Goal: Task Accomplishment & Management: Complete application form

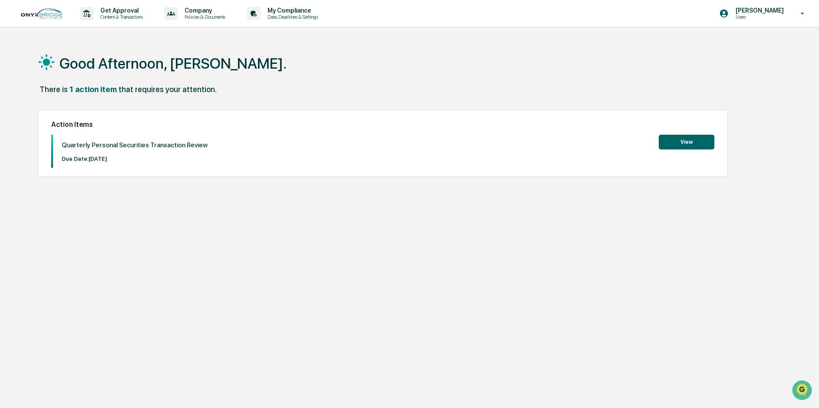
click at [689, 141] on button "View" at bounding box center [687, 142] width 56 height 15
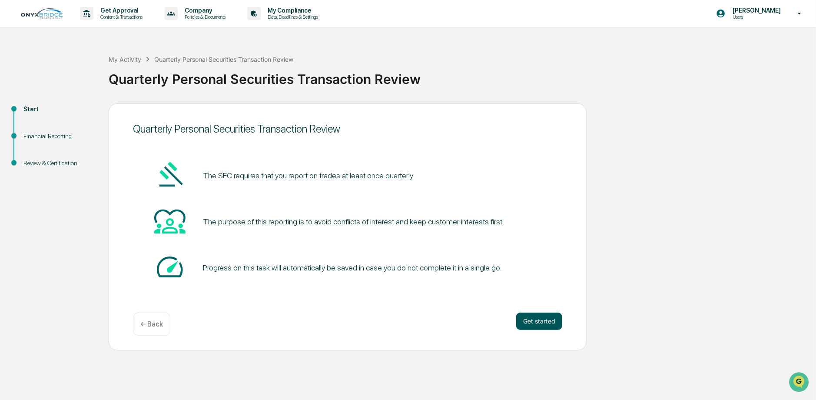
click at [537, 319] on button "Get started" at bounding box center [539, 320] width 46 height 17
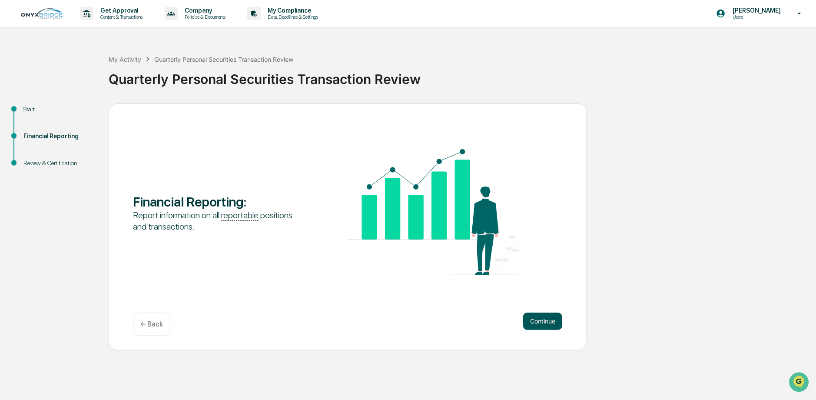
click at [542, 321] on button "Continue" at bounding box center [542, 320] width 39 height 17
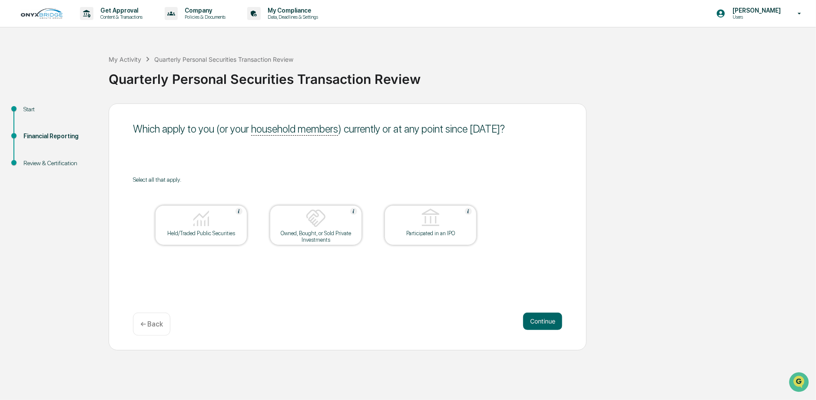
click at [191, 222] on img at bounding box center [201, 218] width 21 height 21
click at [311, 229] on div at bounding box center [315, 219] width 87 height 22
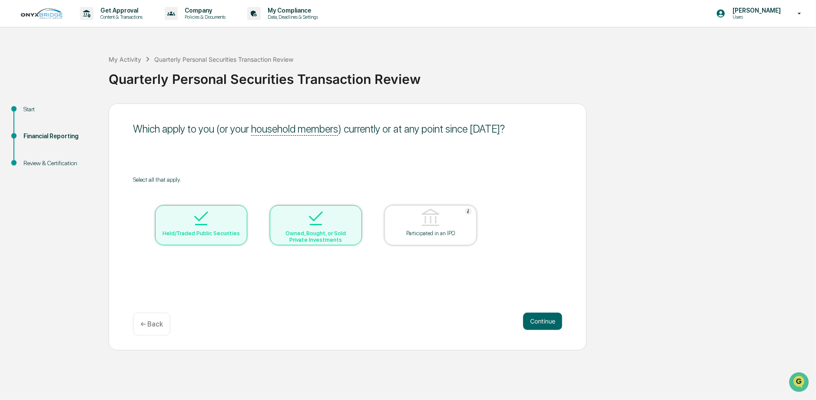
click at [318, 232] on div "Owned, Bought, or Sold Private Investments" at bounding box center [316, 236] width 78 height 13
click at [542, 316] on button "Continue" at bounding box center [542, 320] width 39 height 17
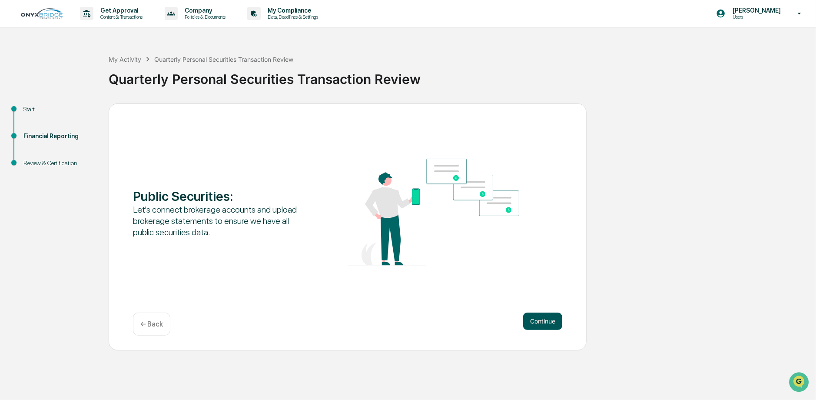
click at [540, 319] on button "Continue" at bounding box center [542, 320] width 39 height 17
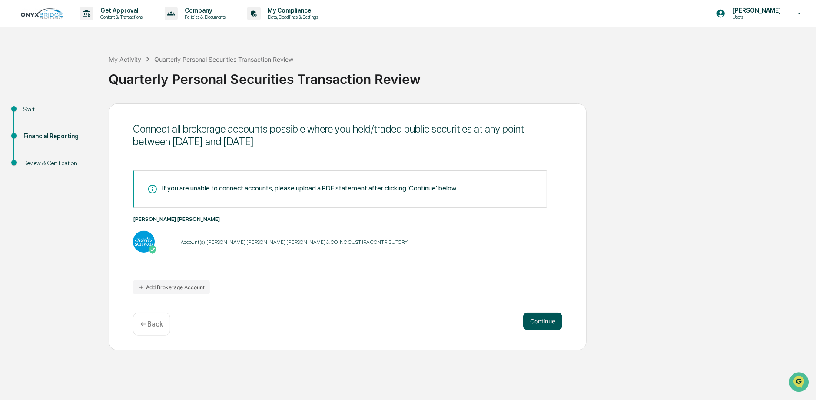
click at [539, 321] on button "Continue" at bounding box center [542, 320] width 39 height 17
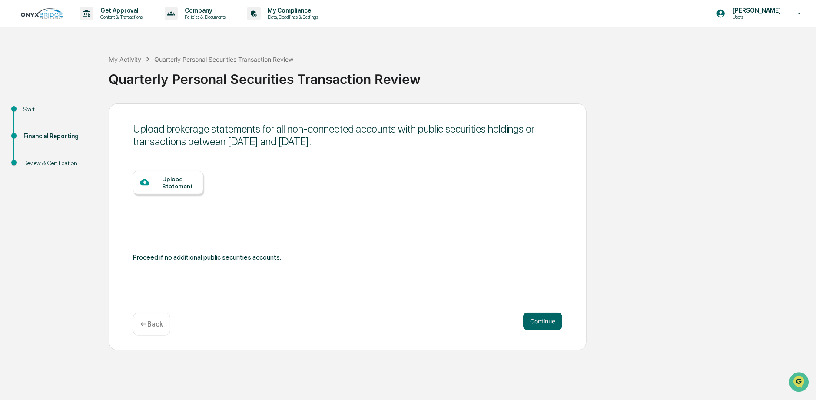
click at [175, 187] on div "Upload Statement" at bounding box center [179, 182] width 34 height 14
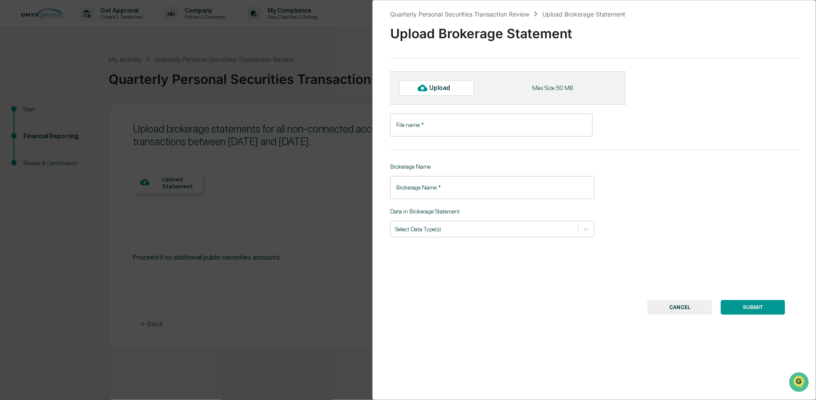
click at [450, 88] on div "Upload" at bounding box center [444, 87] width 28 height 7
type input "**********"
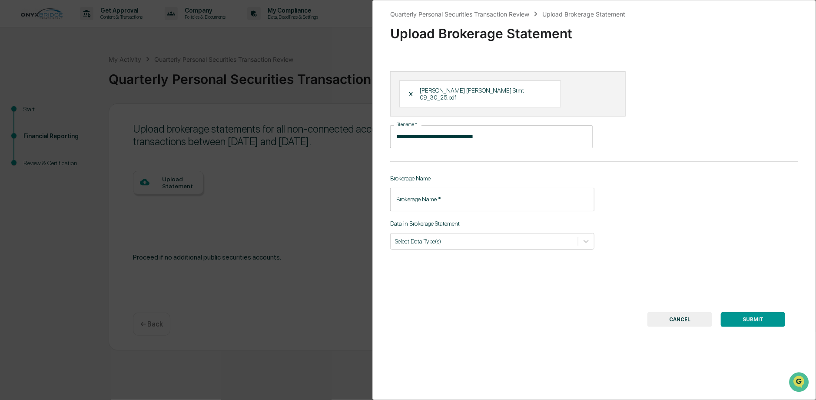
click at [424, 192] on input "Brokerage Name   *" at bounding box center [492, 199] width 204 height 23
drag, startPoint x: 458, startPoint y: 189, endPoint x: 424, endPoint y: 195, distance: 34.3
click at [424, 195] on input "**********" at bounding box center [492, 199] width 204 height 23
type input "**********"
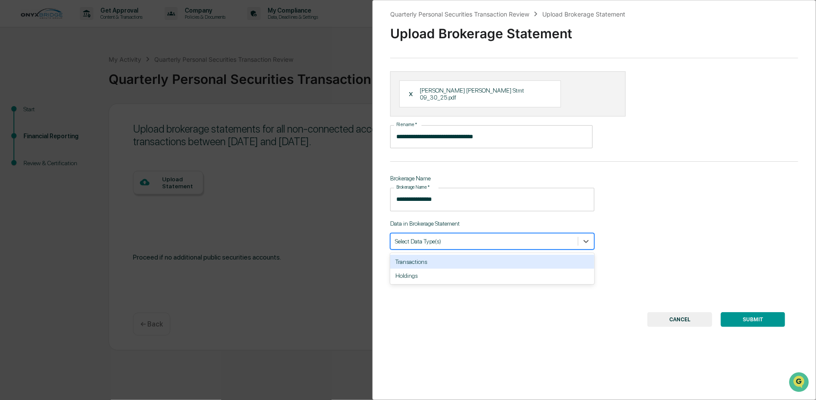
click at [401, 237] on div at bounding box center [484, 241] width 179 height 8
click at [405, 255] on div "Transactions" at bounding box center [492, 262] width 204 height 14
click at [417, 237] on div "Transactions" at bounding box center [410, 241] width 30 height 9
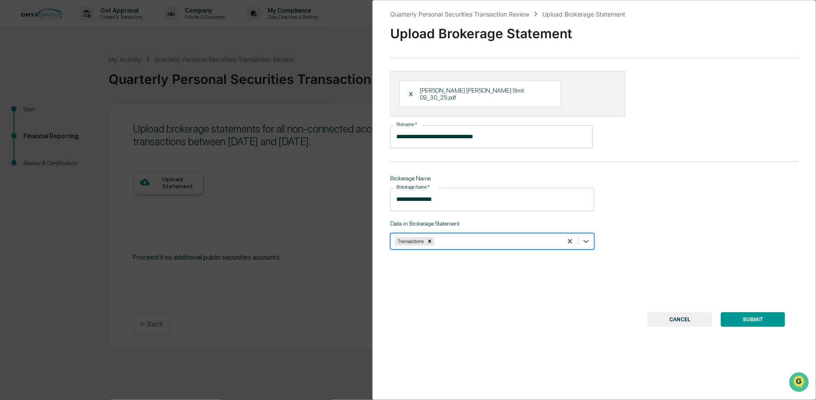
click at [541, 237] on div at bounding box center [497, 241] width 122 height 8
click at [523, 258] on div "Holdings" at bounding box center [492, 262] width 204 height 14
drag, startPoint x: 599, startPoint y: 28, endPoint x: 547, endPoint y: 38, distance: 53.4
click at [547, 38] on div "Upload Brokerage Statement" at bounding box center [594, 30] width 408 height 23
drag, startPoint x: 622, startPoint y: 334, endPoint x: 608, endPoint y: 331, distance: 14.1
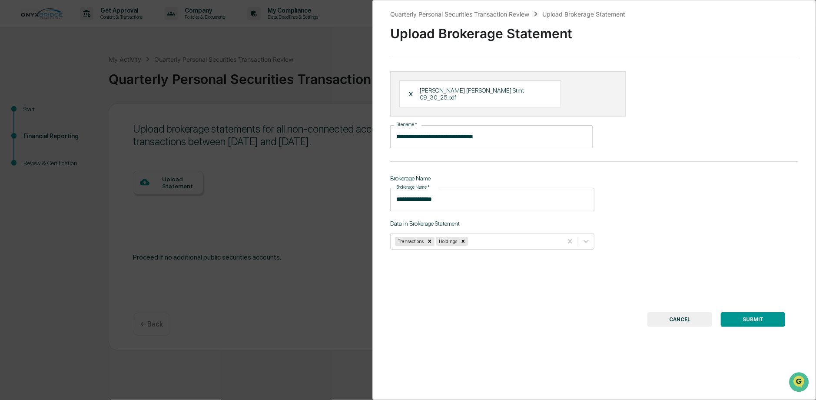
click at [622, 333] on div "**********" at bounding box center [593, 200] width 443 height 400
click at [606, 295] on div "**********" at bounding box center [593, 200] width 443 height 400
click at [336, 277] on div "**********" at bounding box center [408, 200] width 816 height 400
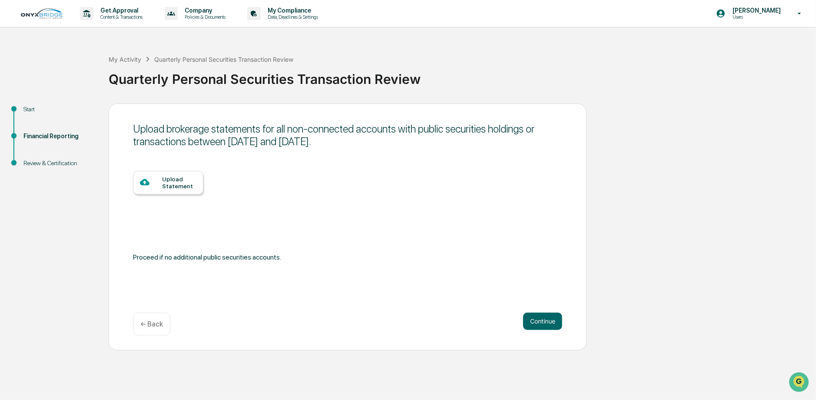
click at [169, 179] on div "Upload Statement" at bounding box center [179, 182] width 34 height 14
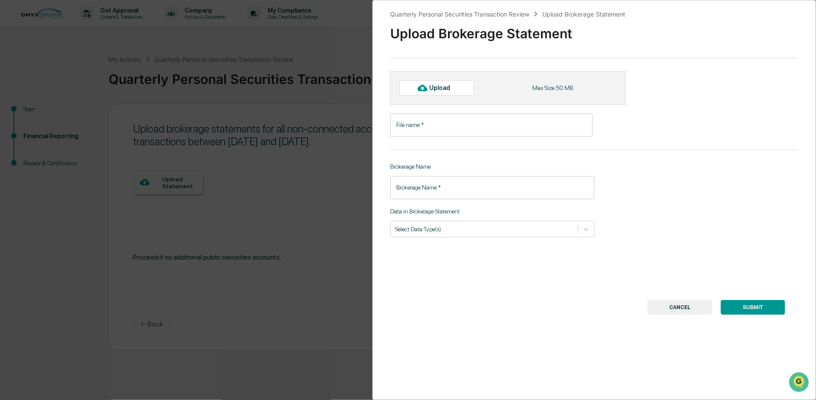
click at [453, 89] on div "Upload" at bounding box center [444, 87] width 28 height 7
type input "**********"
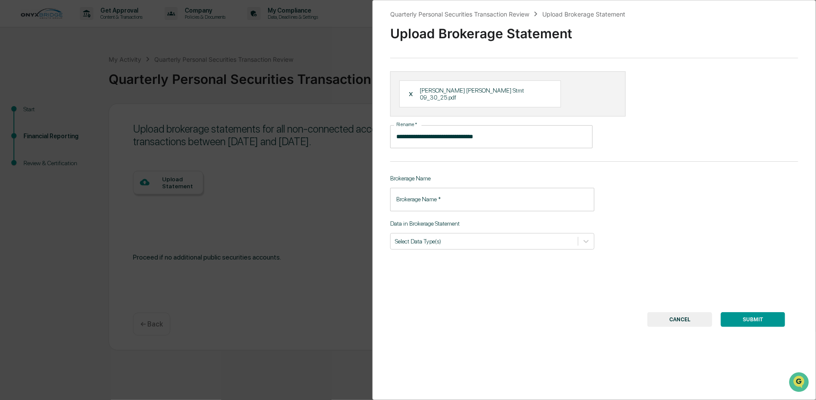
click at [586, 13] on div "Upload Brokerage Statement" at bounding box center [583, 13] width 83 height 7
click at [437, 192] on input "Brokerage Name   *" at bounding box center [492, 199] width 204 height 23
type input "**********"
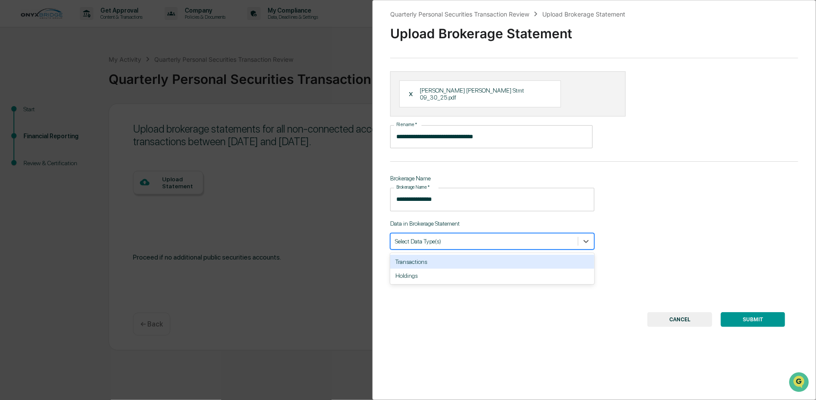
click at [471, 237] on div at bounding box center [484, 241] width 179 height 8
click at [473, 258] on div "Transactions" at bounding box center [492, 262] width 204 height 14
click at [478, 237] on div at bounding box center [497, 241] width 122 height 8
click at [502, 237] on div at bounding box center [497, 241] width 122 height 8
click at [498, 255] on div "Holdings" at bounding box center [492, 262] width 204 height 14
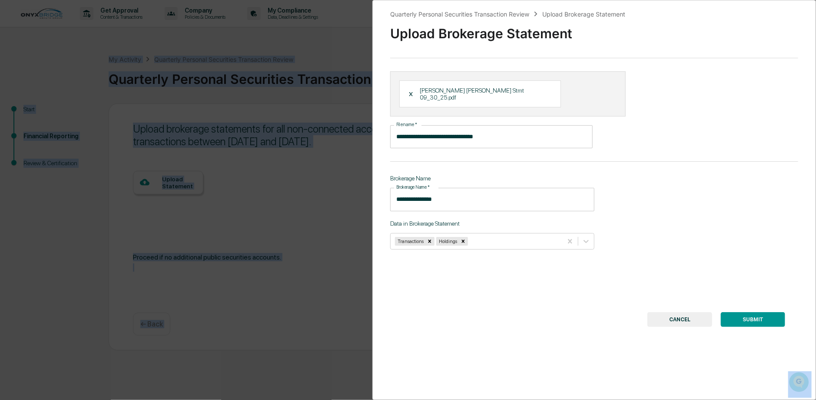
drag, startPoint x: 533, startPoint y: 3, endPoint x: 625, endPoint y: -2, distance: 91.4
click at [625, 0] on html "**********" at bounding box center [408, 200] width 816 height 400
click at [281, 172] on div "**********" at bounding box center [408, 200] width 816 height 400
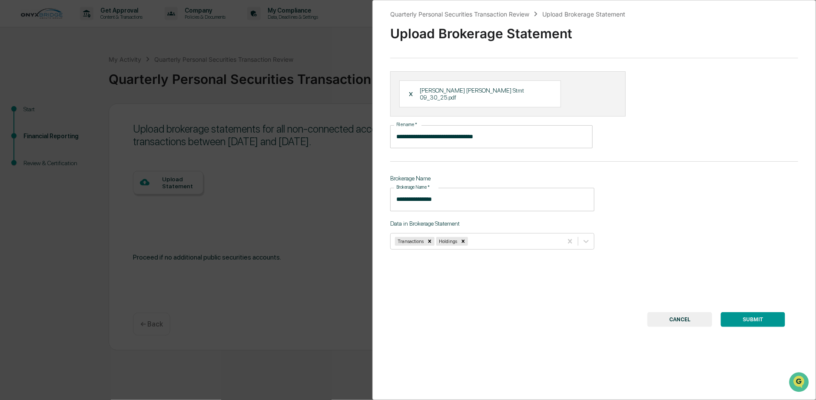
click at [582, 260] on div "**********" at bounding box center [593, 200] width 443 height 400
click at [614, 238] on div "**********" at bounding box center [593, 200] width 443 height 400
click at [622, 253] on div "**********" at bounding box center [593, 200] width 443 height 400
click at [581, 246] on div "**********" at bounding box center [593, 200] width 443 height 400
click at [582, 237] on icon at bounding box center [586, 241] width 9 height 9
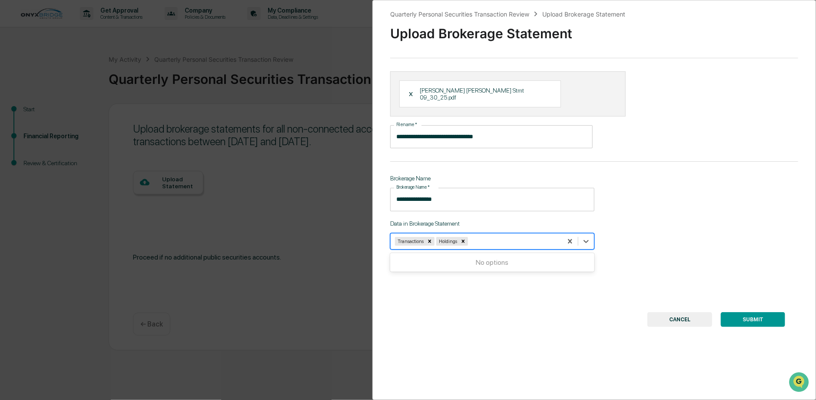
click at [500, 261] on div "No options" at bounding box center [492, 262] width 204 height 15
click at [521, 260] on div "No options" at bounding box center [492, 262] width 204 height 15
drag, startPoint x: 552, startPoint y: 2, endPoint x: 306, endPoint y: 17, distance: 246.7
click at [373, 19] on div "**********" at bounding box center [593, 200] width 443 height 400
click at [410, 90] on div "X" at bounding box center [414, 94] width 11 height 8
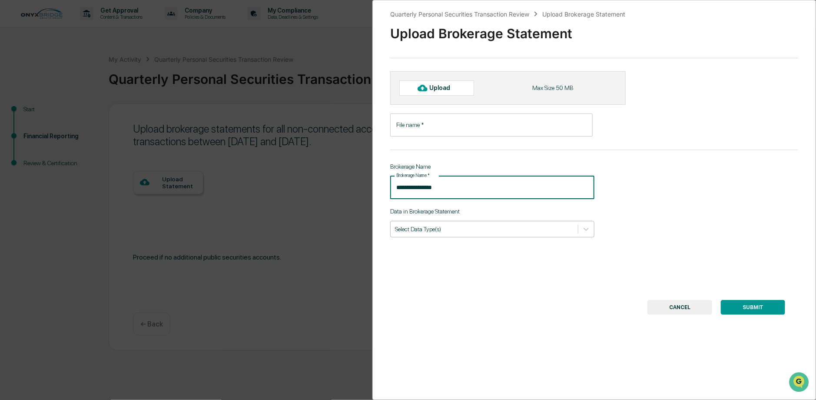
click at [566, 189] on input "**********" at bounding box center [492, 187] width 204 height 23
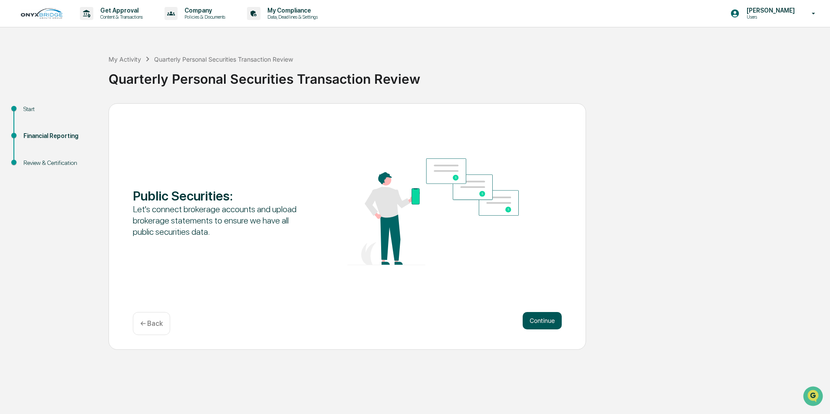
click at [552, 314] on button "Continue" at bounding box center [542, 320] width 39 height 17
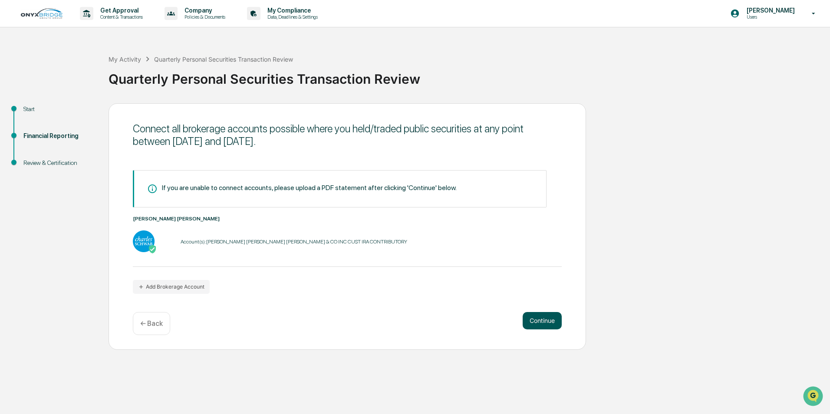
click at [535, 319] on button "Continue" at bounding box center [542, 320] width 39 height 17
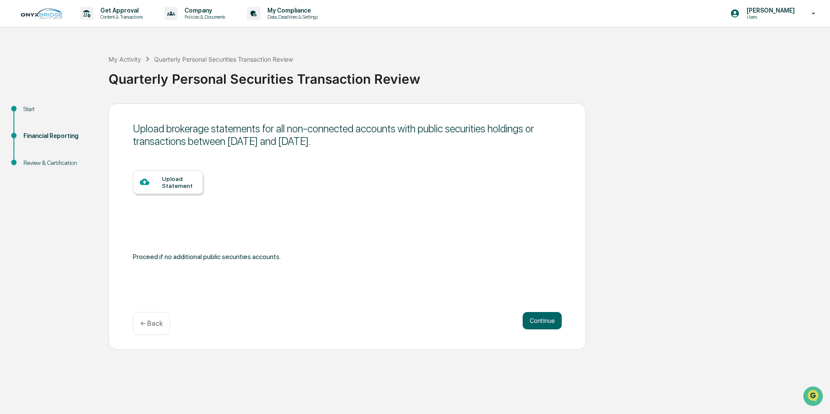
click at [167, 183] on div "Upload Statement" at bounding box center [179, 182] width 34 height 14
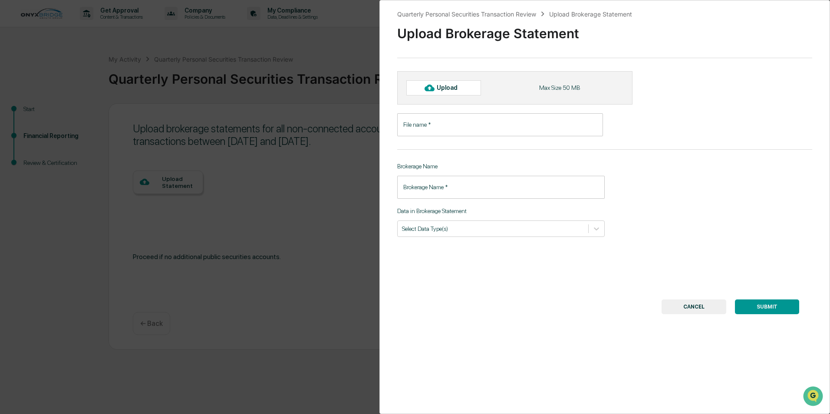
click at [463, 88] on div "Upload" at bounding box center [451, 87] width 28 height 7
type input "**********"
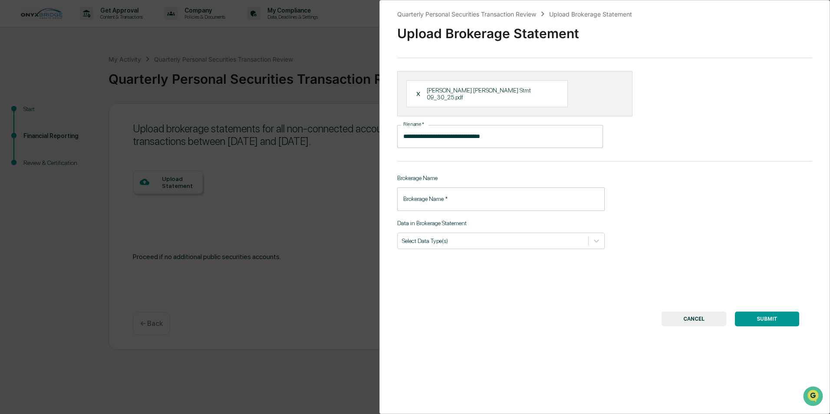
click at [445, 192] on input "Brokerage Name   *" at bounding box center [501, 199] width 208 height 23
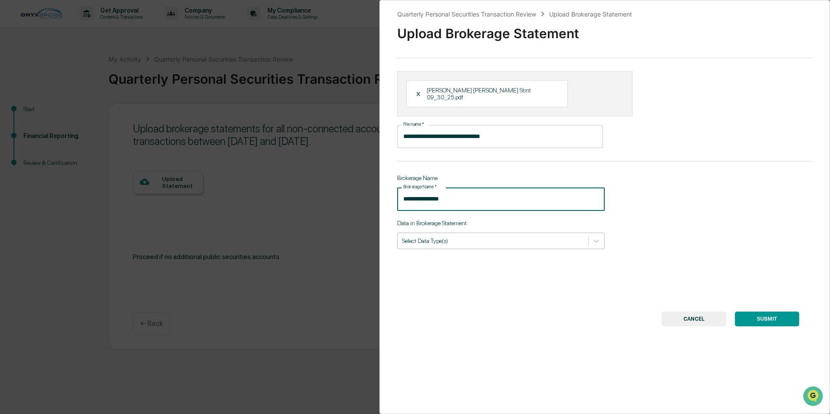
type input "**********"
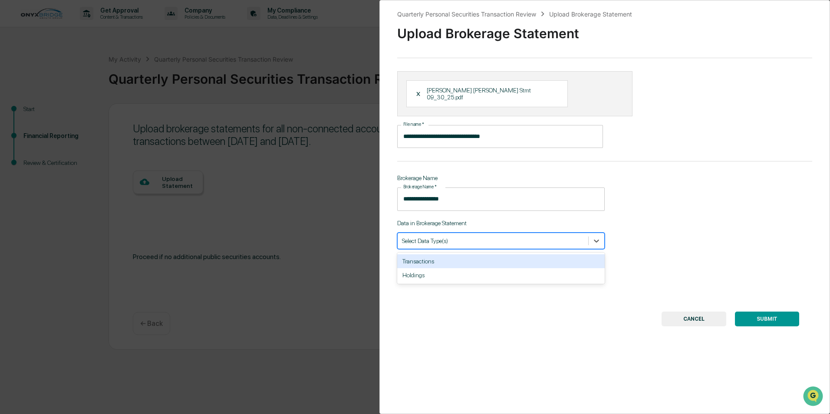
click at [431, 237] on div at bounding box center [493, 241] width 182 height 8
click at [436, 255] on div "Transactions" at bounding box center [501, 262] width 208 height 14
click at [471, 237] on div at bounding box center [505, 241] width 125 height 8
click at [501, 237] on div at bounding box center [505, 241] width 125 height 8
click at [511, 255] on div "Holdings" at bounding box center [501, 262] width 208 height 14
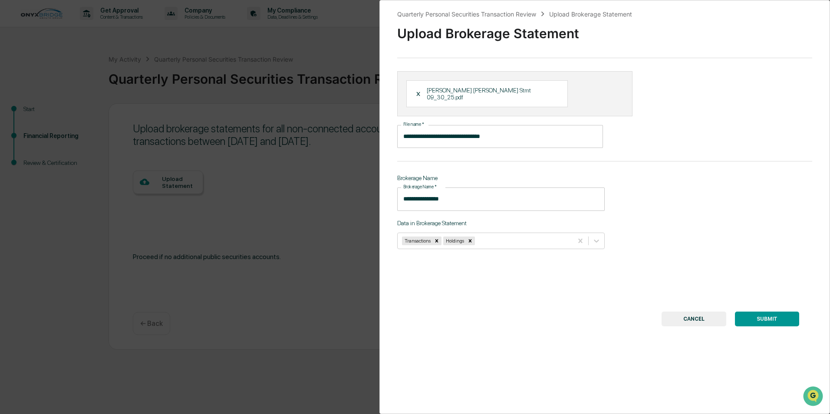
click at [757, 312] on button "SUBMIT" at bounding box center [767, 319] width 64 height 15
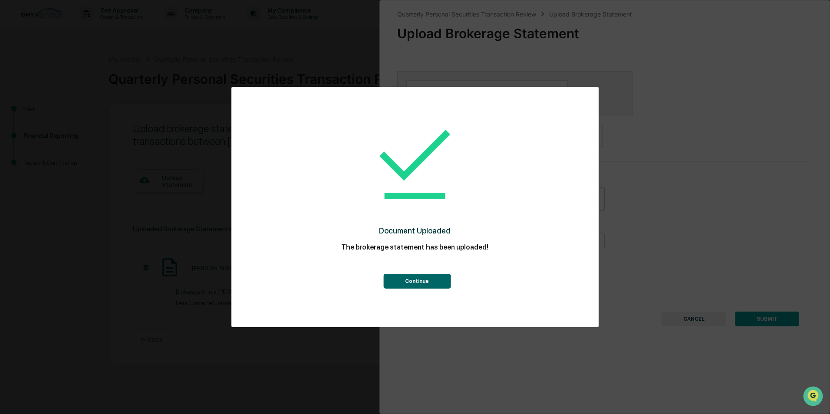
click at [436, 282] on button "Continue" at bounding box center [417, 281] width 67 height 15
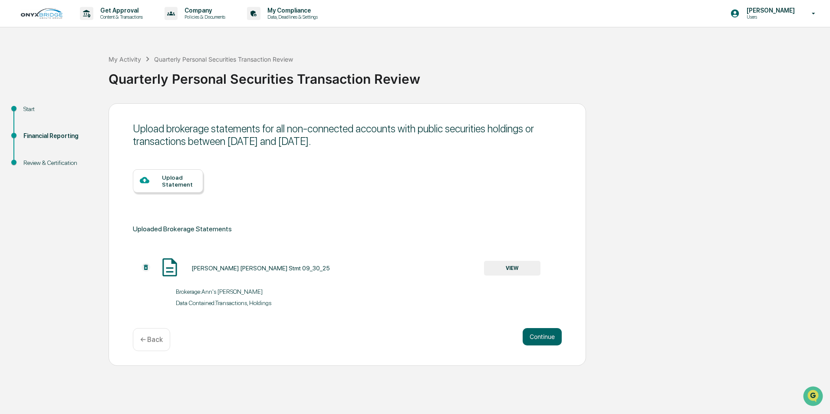
click at [188, 184] on div "Upload Statement" at bounding box center [179, 181] width 34 height 14
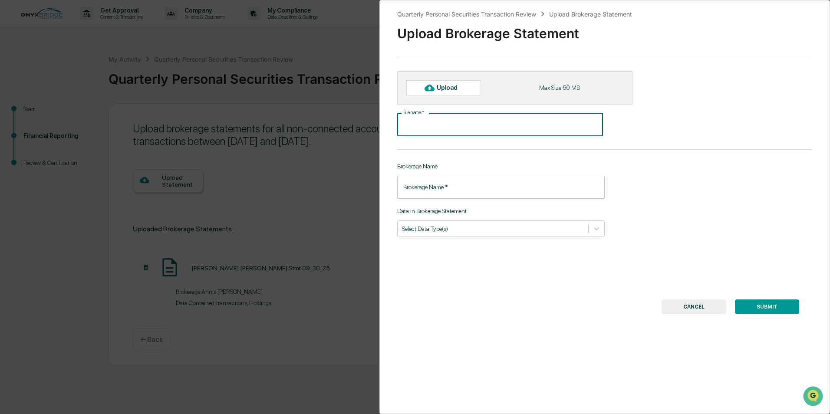
click at [454, 126] on input "File name   *" at bounding box center [500, 124] width 206 height 23
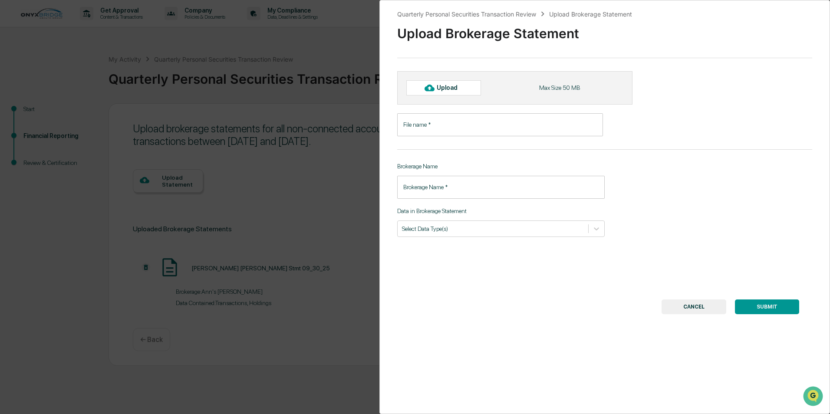
click at [464, 91] on div "Upload" at bounding box center [451, 87] width 28 height 7
type input "**********"
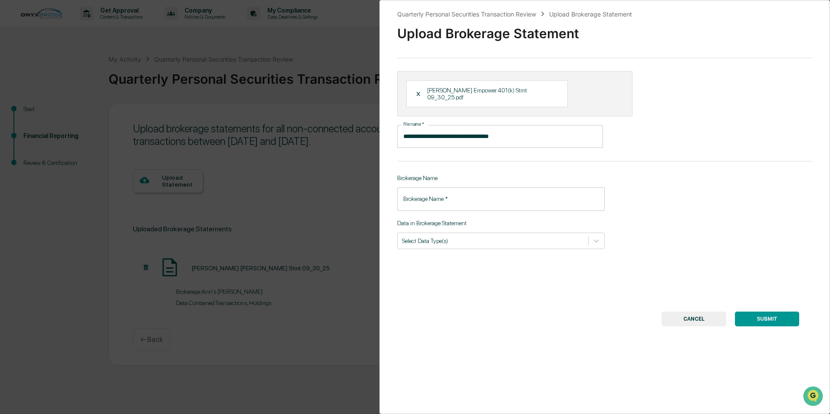
click at [452, 191] on input "Brokerage Name   *" at bounding box center [501, 199] width 208 height 23
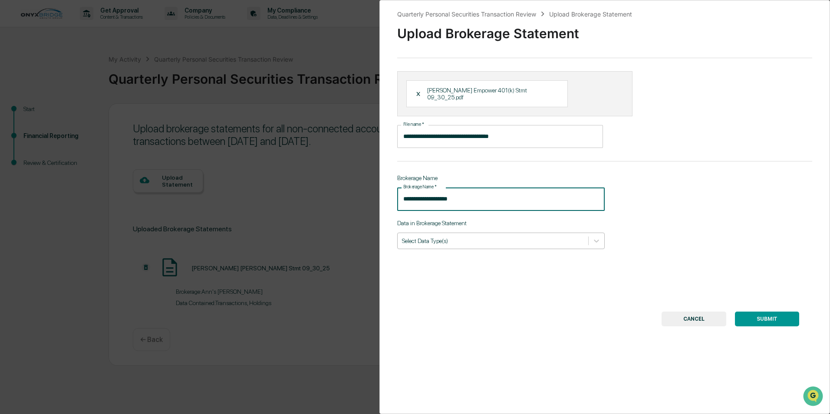
type input "**********"
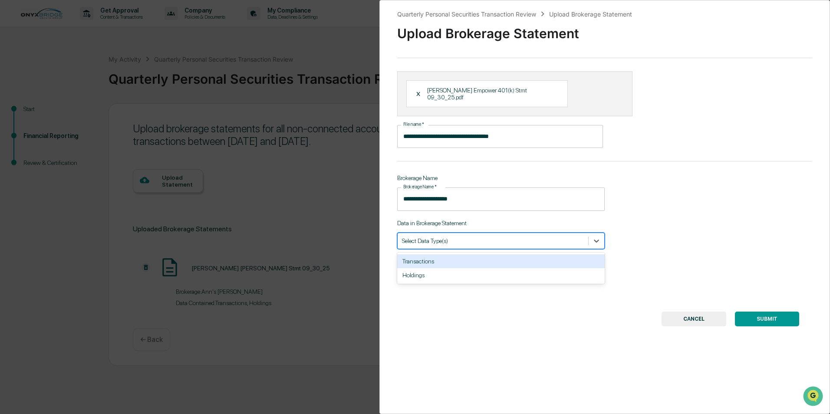
click at [450, 237] on div at bounding box center [493, 241] width 182 height 8
click at [451, 256] on div "Transactions" at bounding box center [501, 262] width 208 height 14
click at [454, 237] on div at bounding box center [505, 241] width 125 height 8
click at [523, 237] on div at bounding box center [505, 241] width 125 height 8
click at [517, 259] on div "Holdings" at bounding box center [501, 262] width 208 height 14
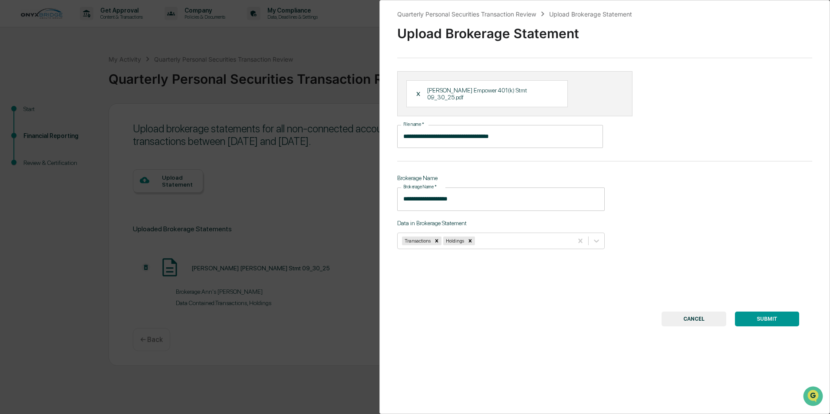
click at [769, 312] on button "SUBMIT" at bounding box center [767, 319] width 64 height 15
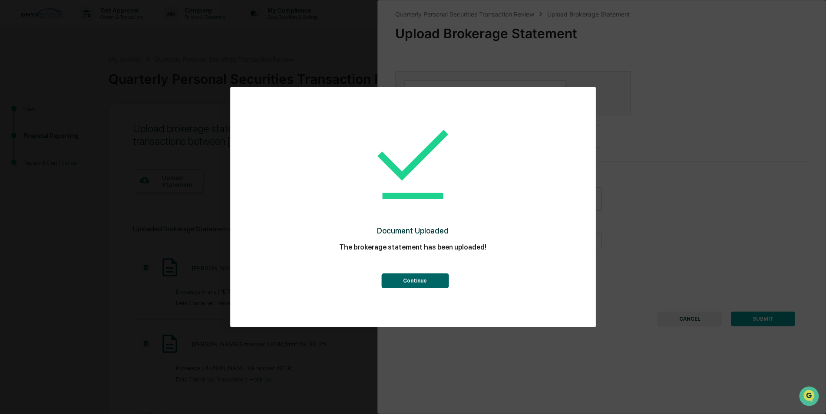
click at [413, 278] on button "Continue" at bounding box center [414, 281] width 67 height 15
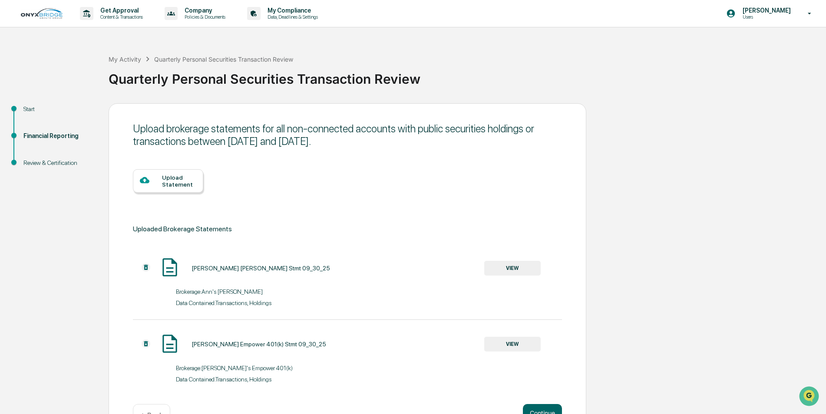
click at [183, 188] on div "Upload Statement" at bounding box center [179, 181] width 34 height 14
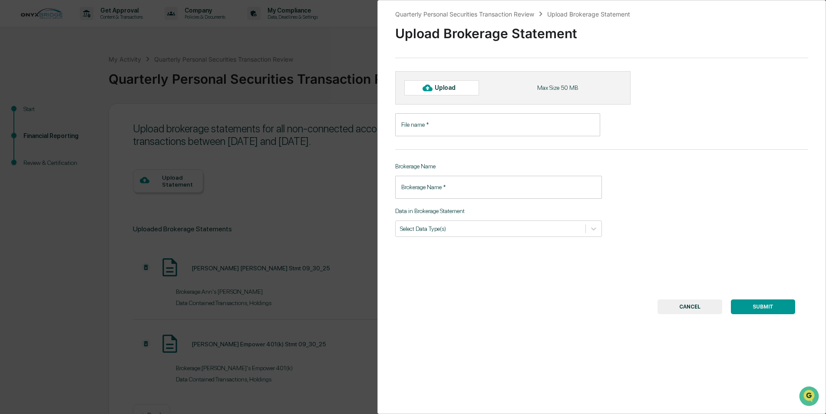
click at [445, 65] on div "Quarterly Personal Securities Transaction Review Upload Brokerage Statement Upl…" at bounding box center [601, 207] width 449 height 414
click at [453, 86] on div "Upload" at bounding box center [449, 87] width 28 height 7
type input "**********"
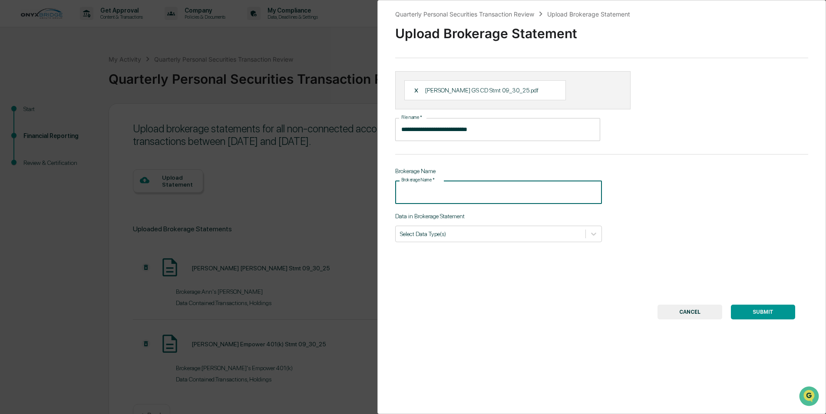
click at [475, 185] on input "Brokerage Name   *" at bounding box center [498, 192] width 207 height 23
type input "**********"
click at [539, 236] on div at bounding box center [490, 234] width 181 height 8
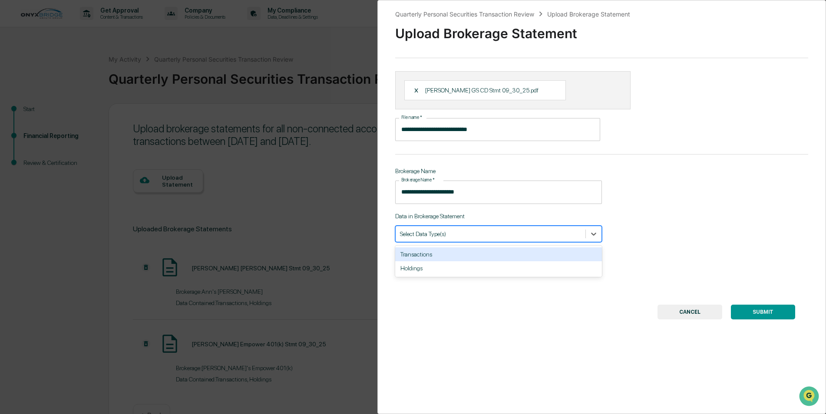
click at [516, 251] on div "Transactions" at bounding box center [498, 255] width 207 height 14
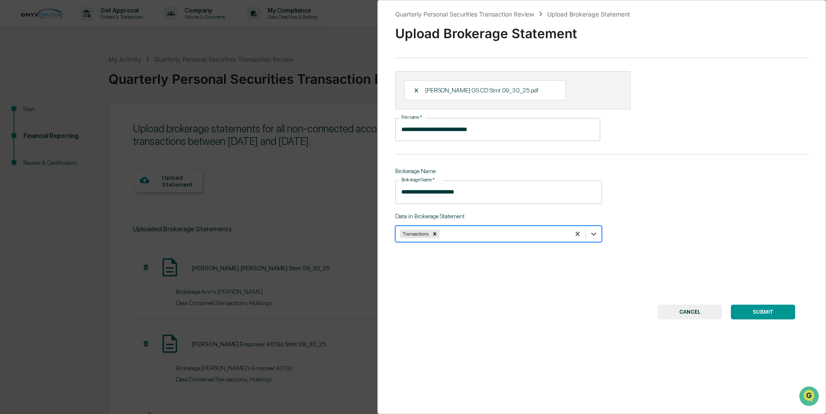
drag, startPoint x: 526, startPoint y: 232, endPoint x: 530, endPoint y: 244, distance: 13.3
click at [526, 232] on div at bounding box center [503, 234] width 124 height 8
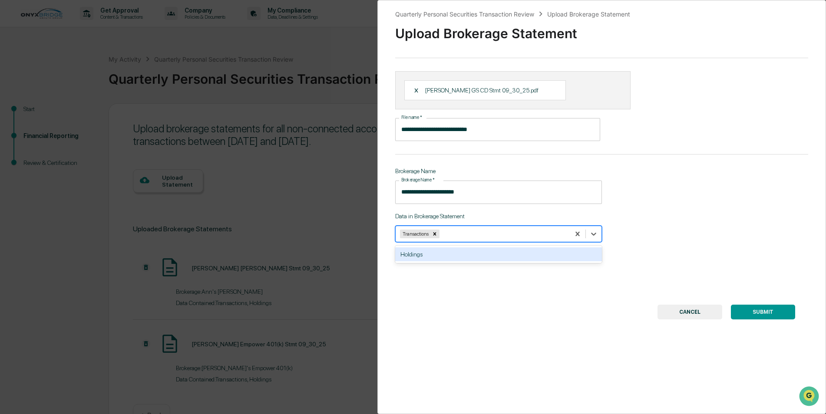
click at [549, 233] on div at bounding box center [503, 234] width 124 height 8
click at [547, 258] on div "Holdings" at bounding box center [498, 255] width 207 height 14
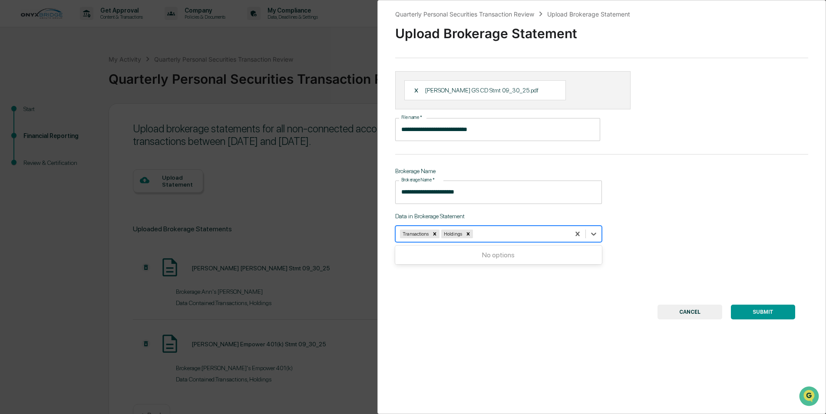
click at [752, 318] on button "SUBMIT" at bounding box center [763, 312] width 64 height 15
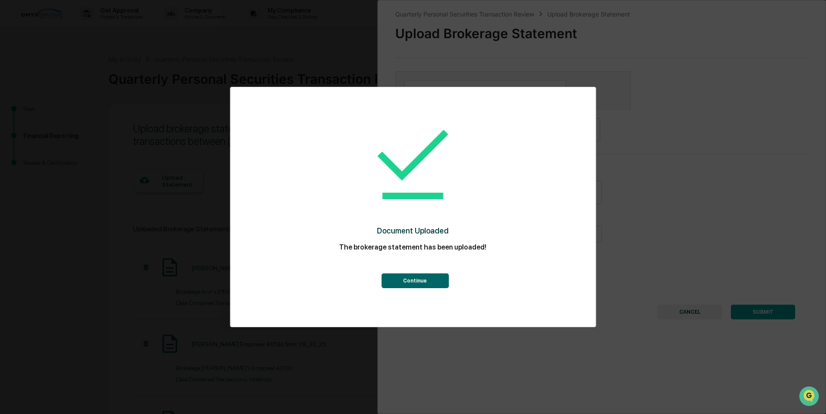
click at [419, 278] on button "Continue" at bounding box center [414, 281] width 67 height 15
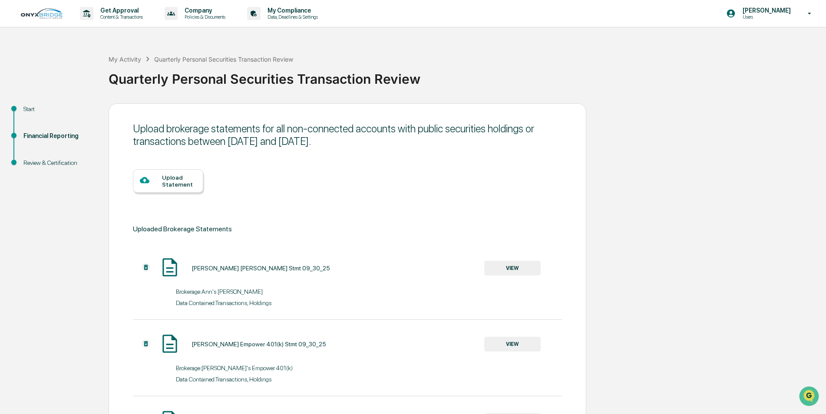
click at [190, 178] on div "Upload Statement" at bounding box center [179, 181] width 34 height 14
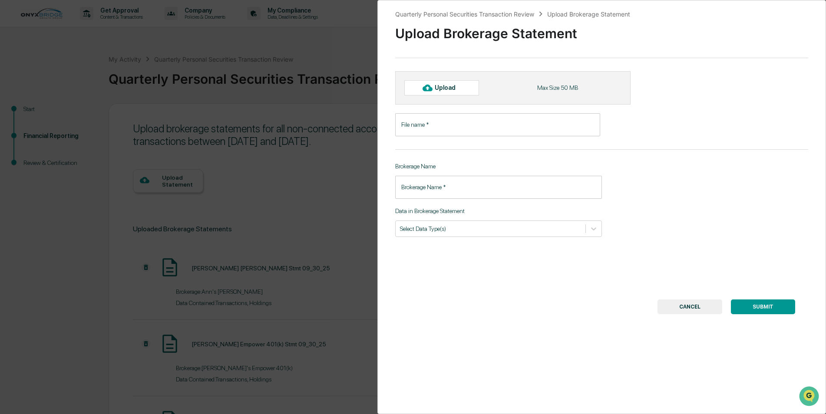
click at [460, 90] on div "Upload" at bounding box center [449, 87] width 28 height 7
type input "**********"
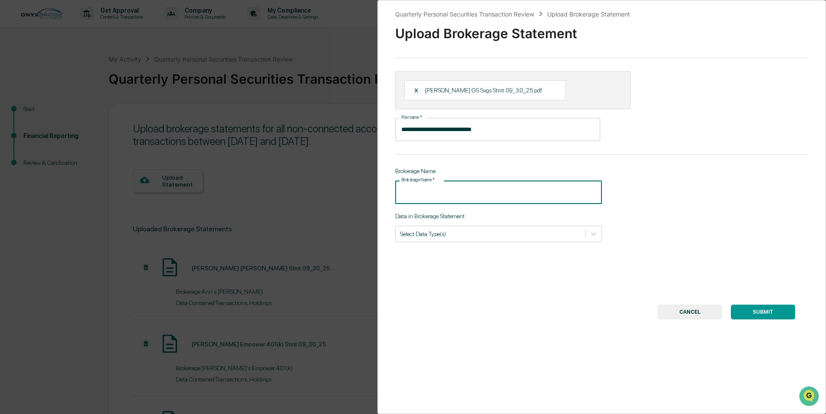
click at [433, 195] on input "Brokerage Name   *" at bounding box center [498, 192] width 207 height 23
type input "**********"
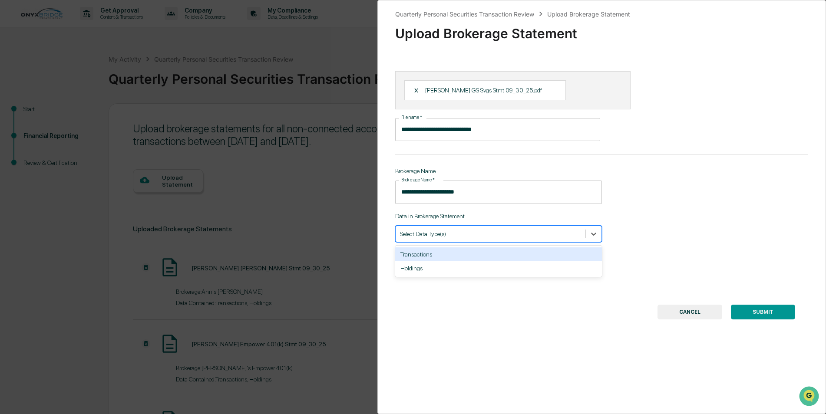
click at [450, 235] on div at bounding box center [490, 234] width 181 height 8
click at [453, 254] on div "Transactions" at bounding box center [498, 255] width 207 height 14
click at [476, 238] on div "Transactions" at bounding box center [483, 234] width 174 height 12
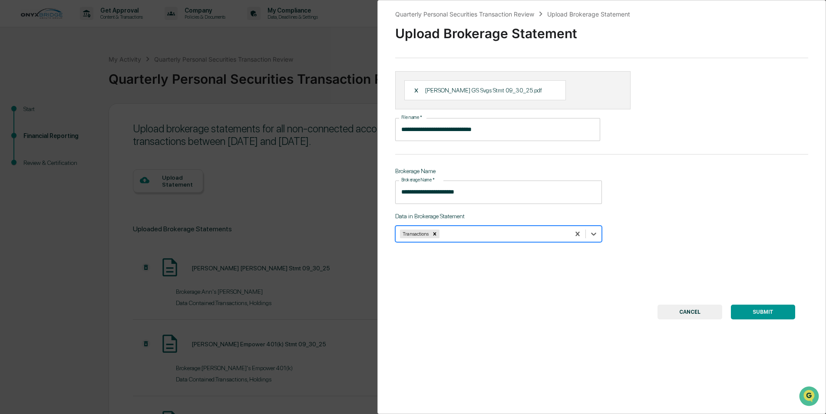
click at [509, 234] on div at bounding box center [503, 234] width 124 height 8
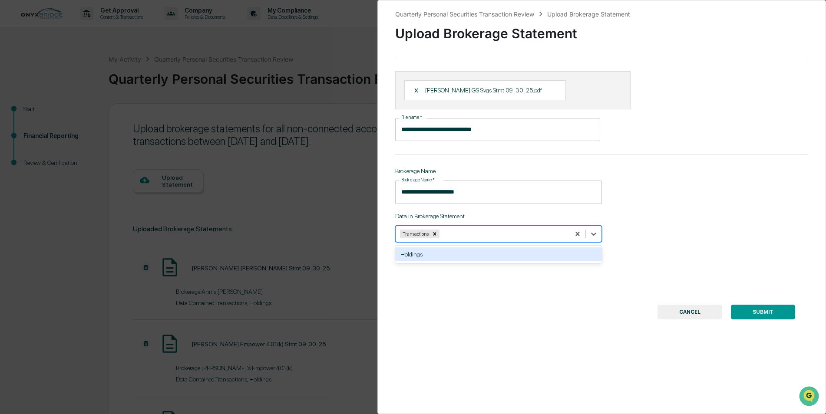
click at [513, 255] on div "Holdings" at bounding box center [498, 255] width 207 height 14
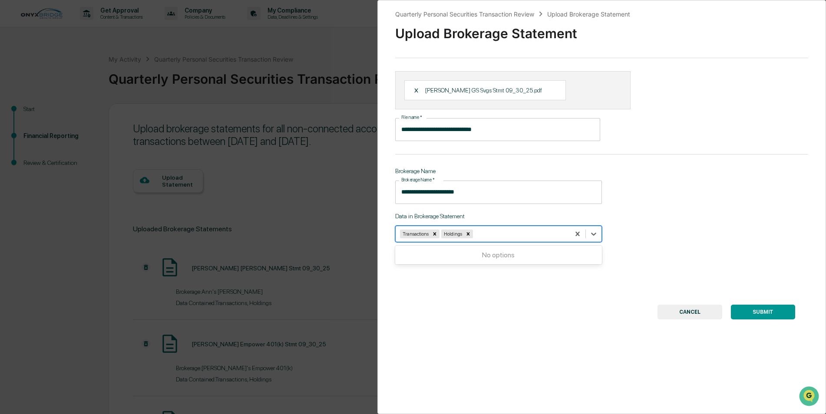
click at [742, 309] on button "SUBMIT" at bounding box center [763, 312] width 64 height 15
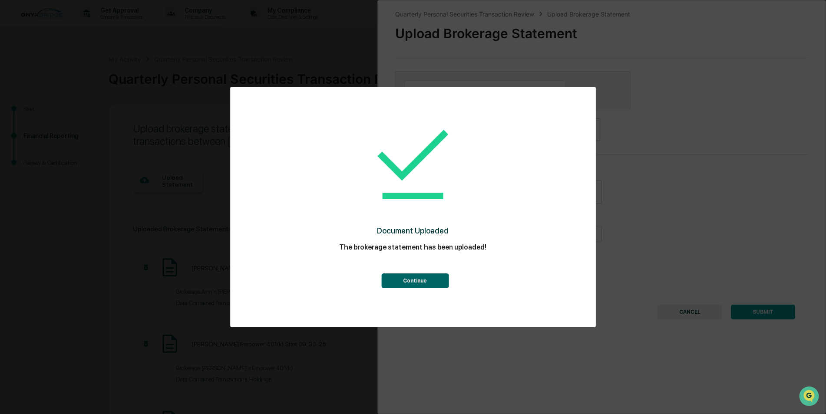
click at [392, 275] on button "Continue" at bounding box center [414, 281] width 67 height 15
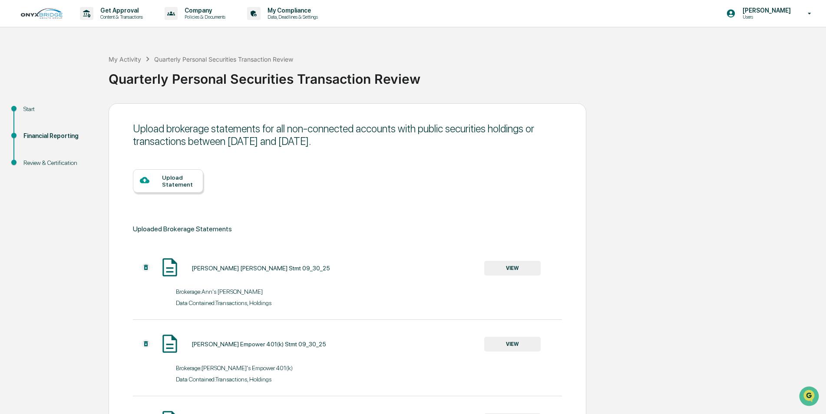
click at [183, 176] on div "Upload Statement" at bounding box center [179, 181] width 34 height 14
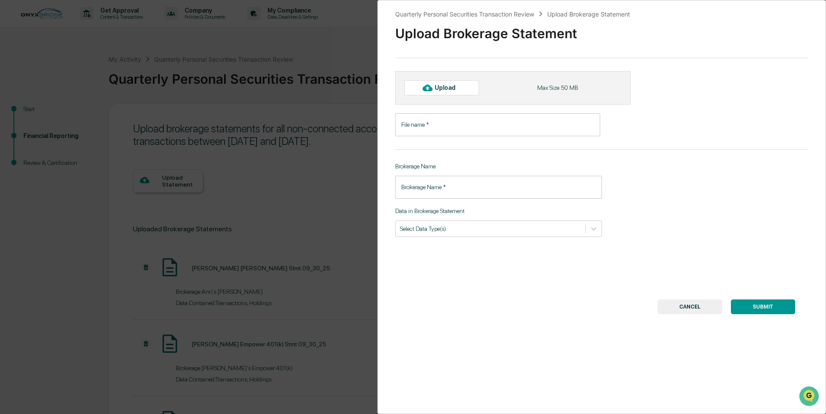
click at [454, 89] on div "Upload" at bounding box center [449, 87] width 28 height 7
type input "**********"
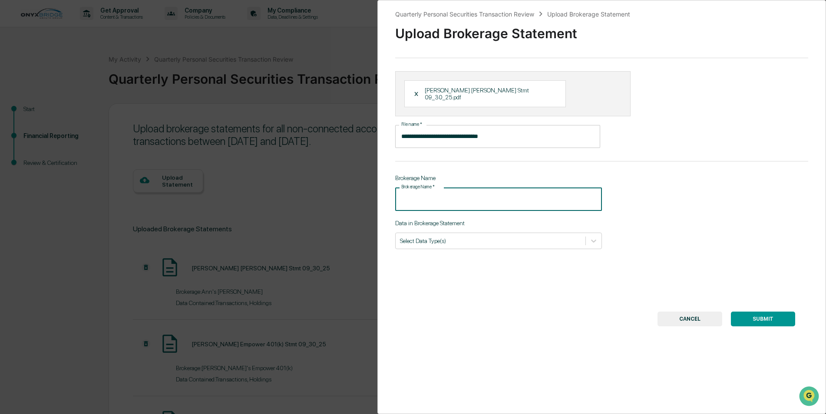
click at [437, 192] on input "Brokerage Name   *" at bounding box center [498, 199] width 207 height 23
type input "**********"
click at [467, 235] on div "Select Data Type(s)" at bounding box center [491, 241] width 190 height 12
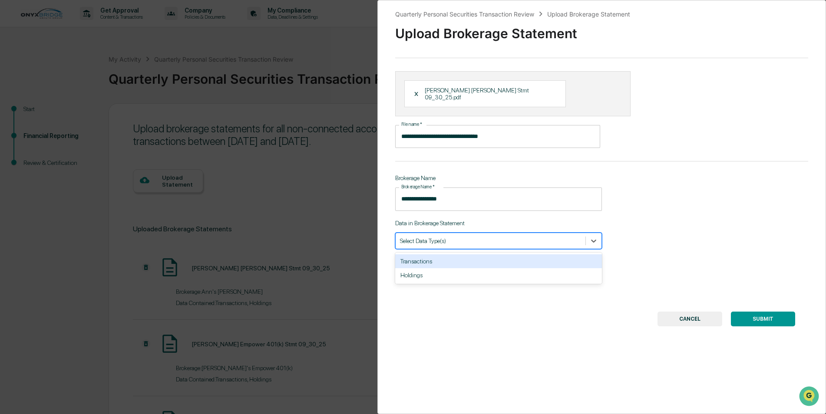
drag, startPoint x: 474, startPoint y: 254, endPoint x: 493, endPoint y: 242, distance: 22.3
click at [476, 255] on div "Transactions" at bounding box center [498, 262] width 207 height 14
click at [494, 237] on div at bounding box center [503, 241] width 124 height 8
click at [504, 237] on div at bounding box center [503, 241] width 124 height 8
click at [505, 257] on div "Holdings" at bounding box center [498, 262] width 207 height 14
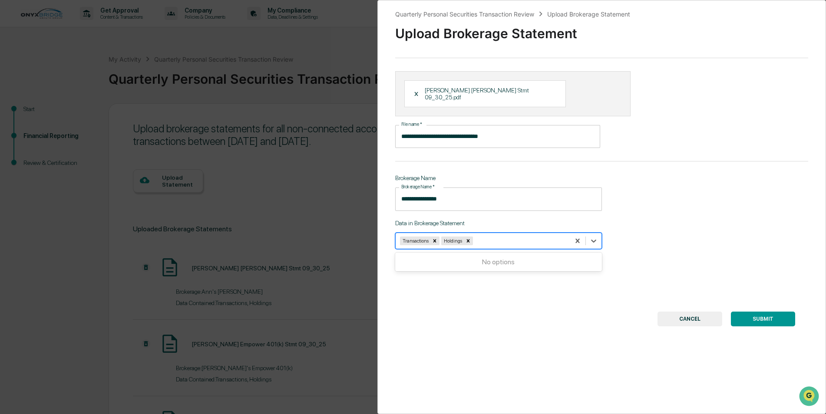
click at [756, 315] on button "SUBMIT" at bounding box center [763, 319] width 64 height 15
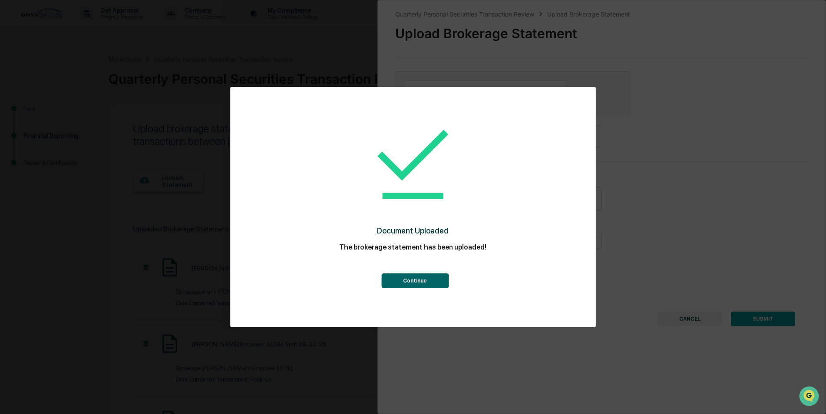
click at [429, 278] on button "Continue" at bounding box center [414, 281] width 67 height 15
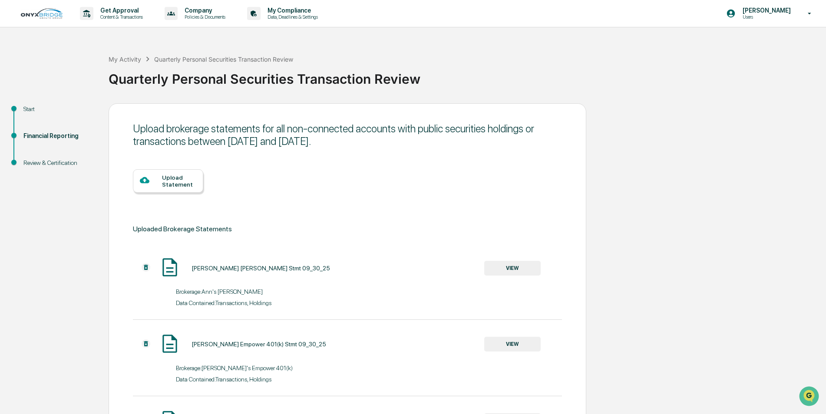
click at [183, 176] on div "Upload Statement" at bounding box center [179, 181] width 34 height 14
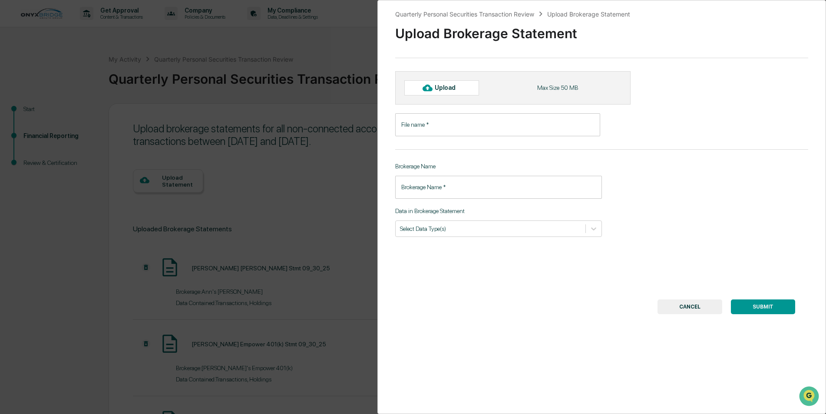
click at [430, 90] on icon at bounding box center [428, 88] width 10 height 7
type input "**********"
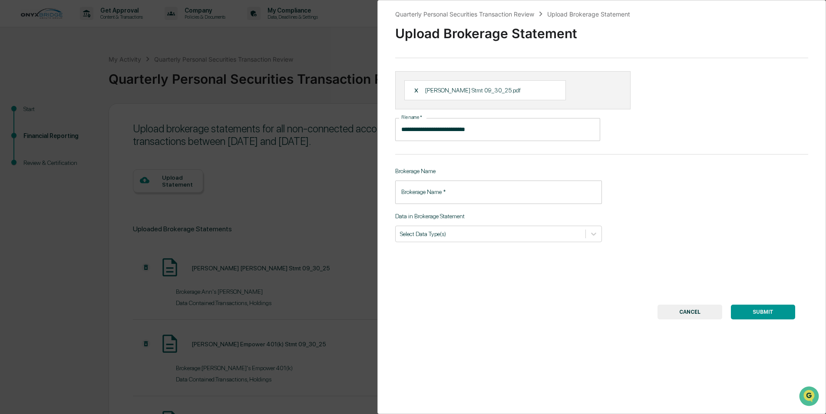
click at [443, 194] on input "Brokerage Name   *" at bounding box center [498, 192] width 207 height 23
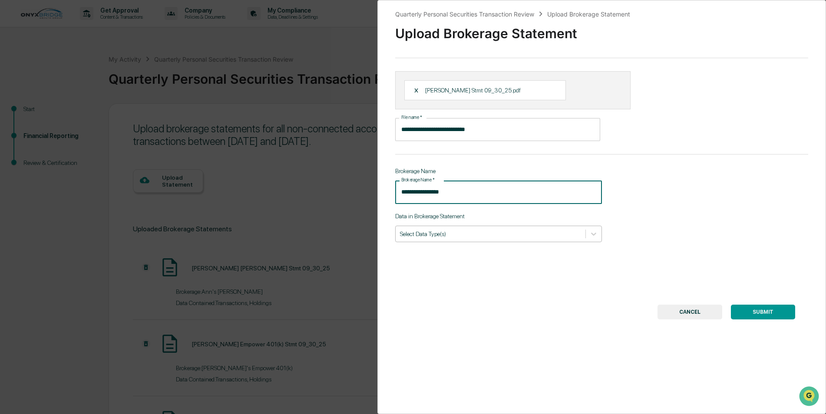
type input "**********"
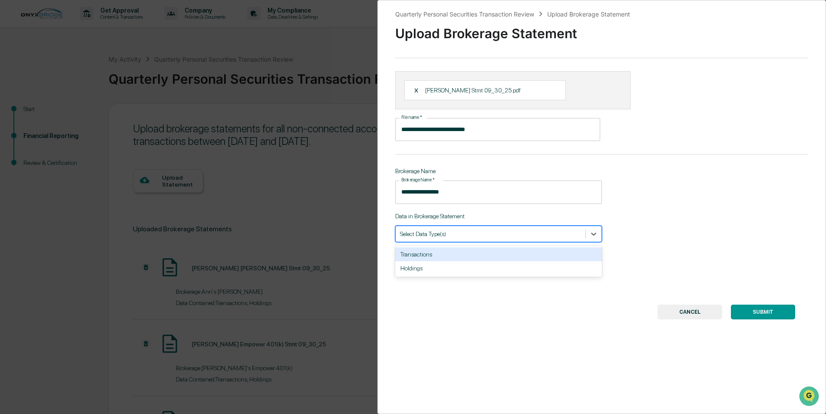
click at [475, 230] on div at bounding box center [490, 234] width 181 height 8
click at [476, 255] on div "Transactions" at bounding box center [498, 255] width 207 height 14
click at [494, 232] on div at bounding box center [503, 234] width 124 height 8
click at [495, 232] on div at bounding box center [503, 234] width 124 height 8
click at [494, 257] on div "Holdings" at bounding box center [498, 255] width 207 height 14
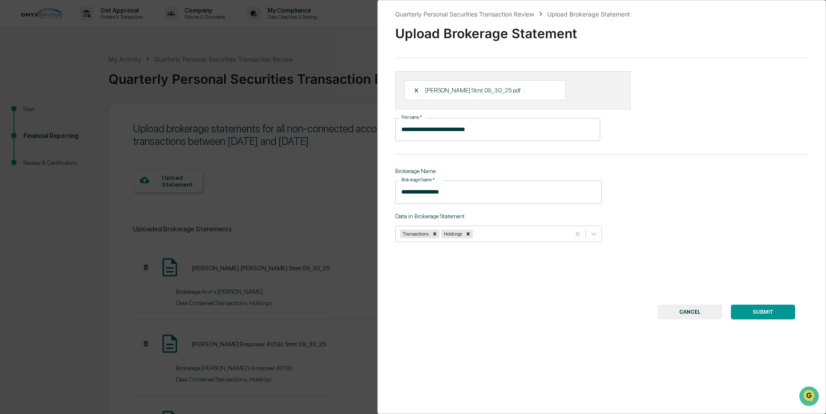
click at [750, 311] on button "SUBMIT" at bounding box center [763, 312] width 64 height 15
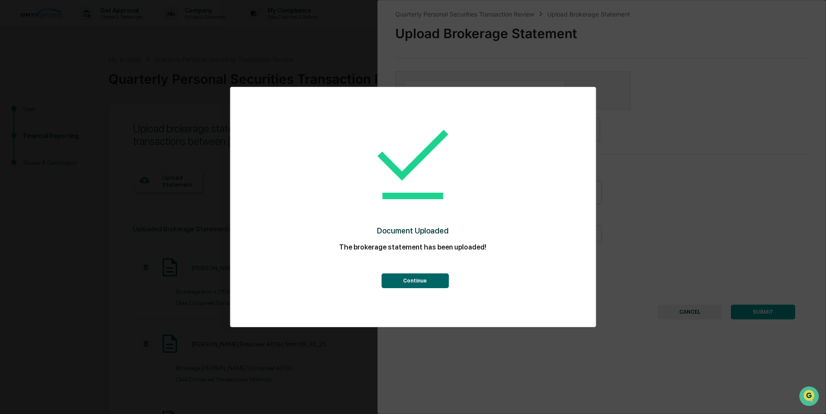
click at [420, 279] on button "Continue" at bounding box center [414, 281] width 67 height 15
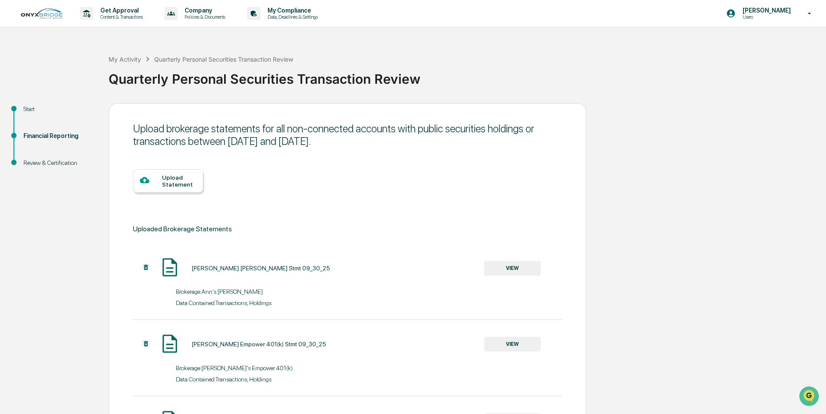
click at [183, 175] on div "Upload Statement" at bounding box center [179, 181] width 34 height 14
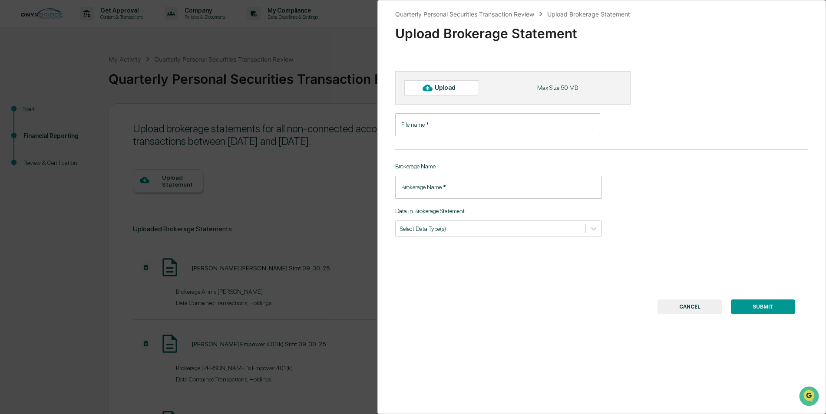
click at [434, 83] on div at bounding box center [427, 88] width 14 height 14
type input "**********"
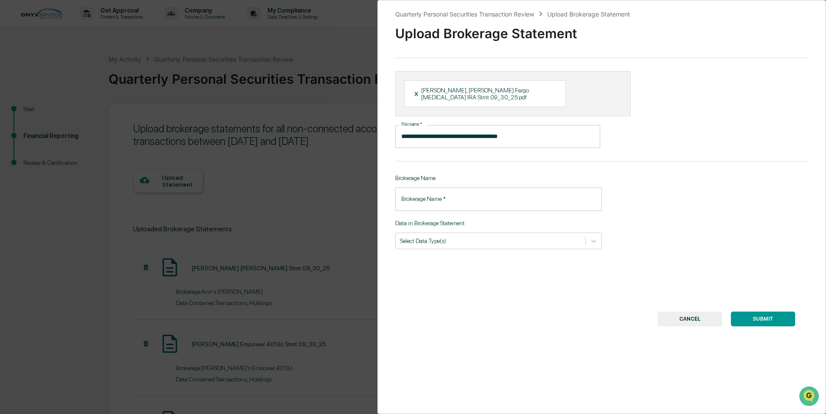
click at [438, 190] on input "Brokerage Name   *" at bounding box center [498, 199] width 207 height 23
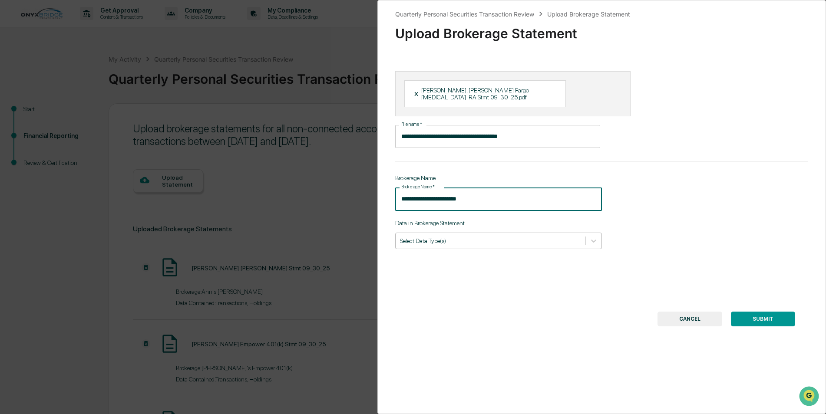
type input "**********"
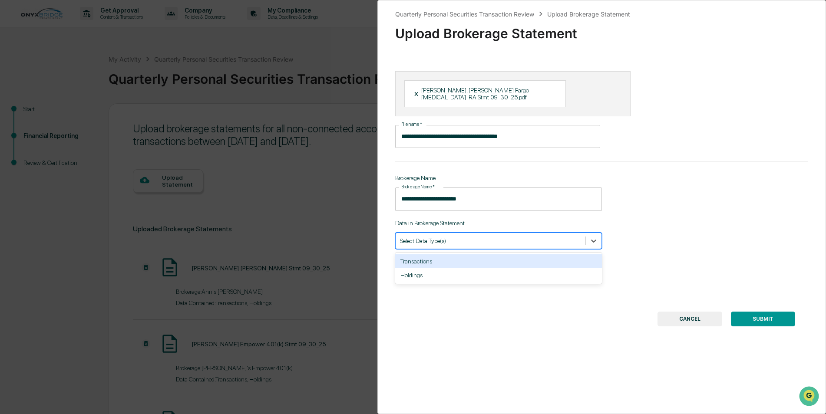
click at [469, 237] on div at bounding box center [490, 241] width 181 height 8
drag, startPoint x: 474, startPoint y: 253, endPoint x: 488, endPoint y: 244, distance: 16.9
click at [474, 255] on div "Transactions" at bounding box center [498, 262] width 207 height 14
click at [490, 237] on div at bounding box center [503, 241] width 124 height 8
click at [502, 237] on div at bounding box center [503, 241] width 124 height 8
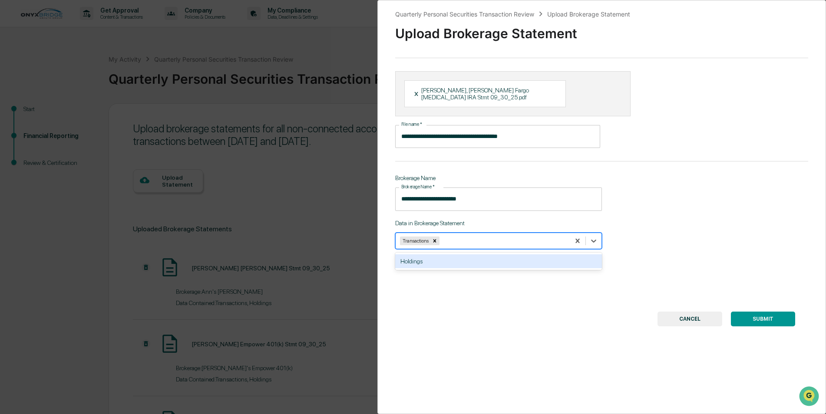
click at [506, 258] on div "Holdings" at bounding box center [498, 262] width 207 height 14
click at [764, 313] on button "SUBMIT" at bounding box center [763, 319] width 64 height 15
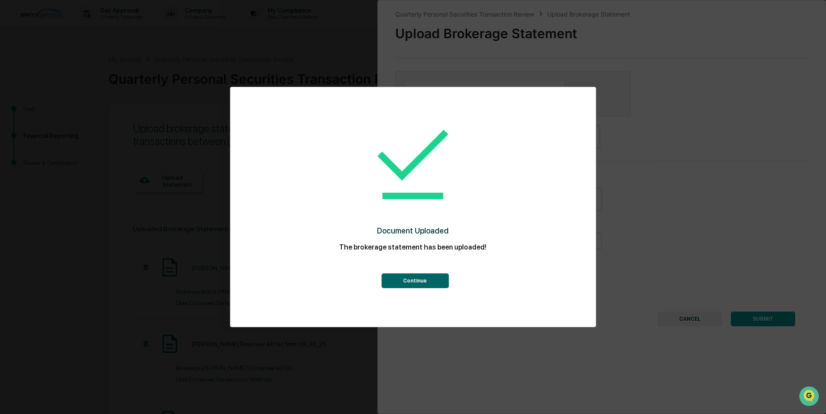
click at [434, 274] on button "Continue" at bounding box center [414, 281] width 67 height 15
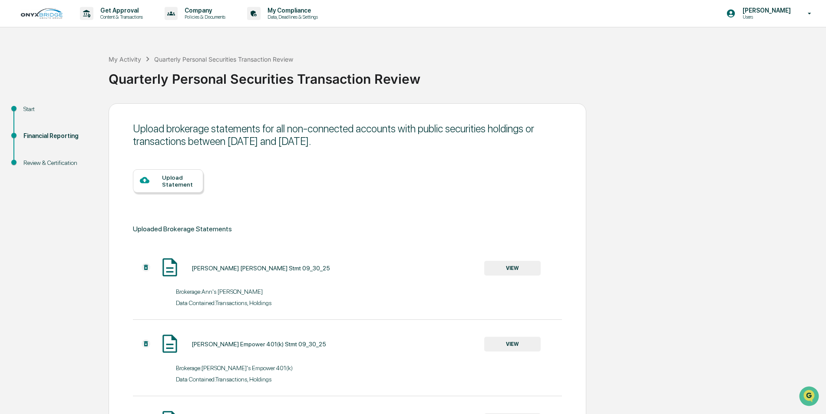
click at [185, 177] on div "Upload Statement" at bounding box center [179, 181] width 34 height 14
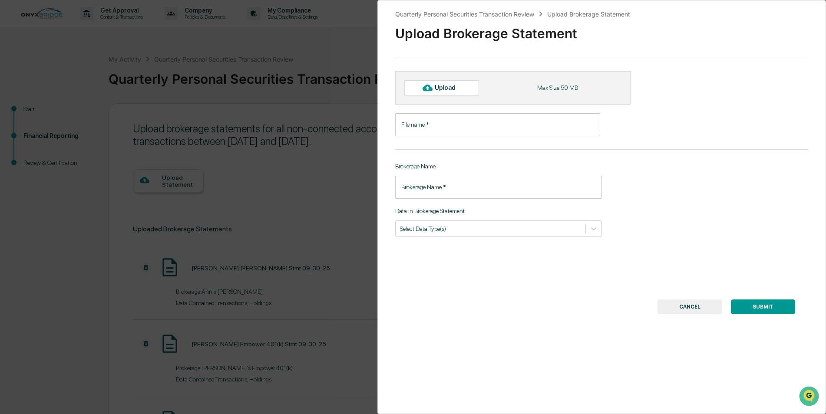
click at [440, 89] on div "Upload" at bounding box center [449, 87] width 28 height 7
type input "**********"
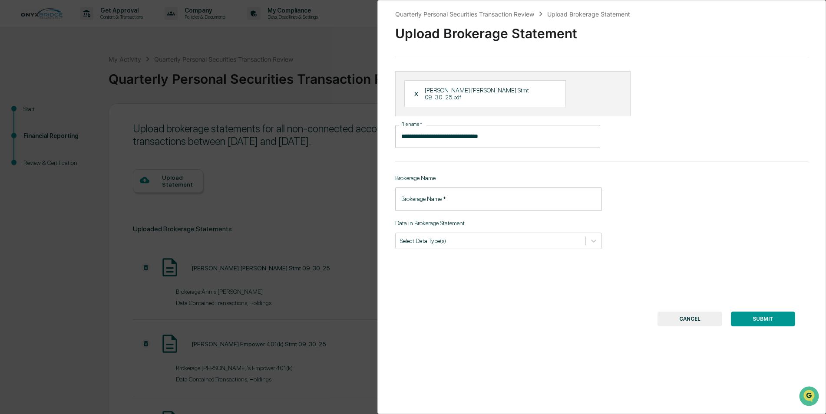
click at [433, 192] on input "Brokerage Name   *" at bounding box center [498, 199] width 207 height 23
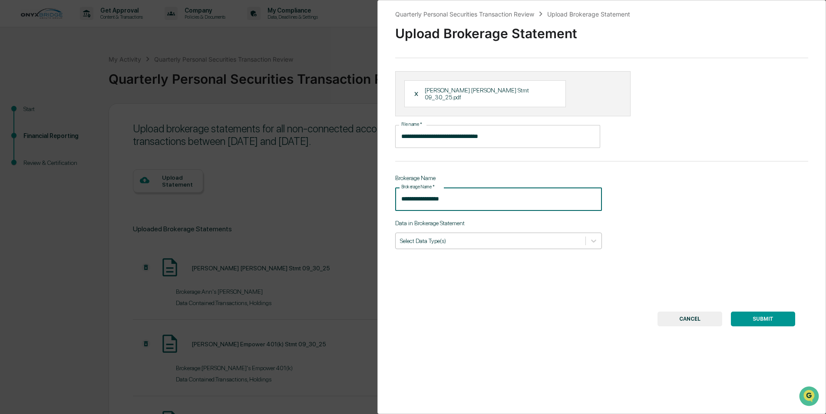
type input "**********"
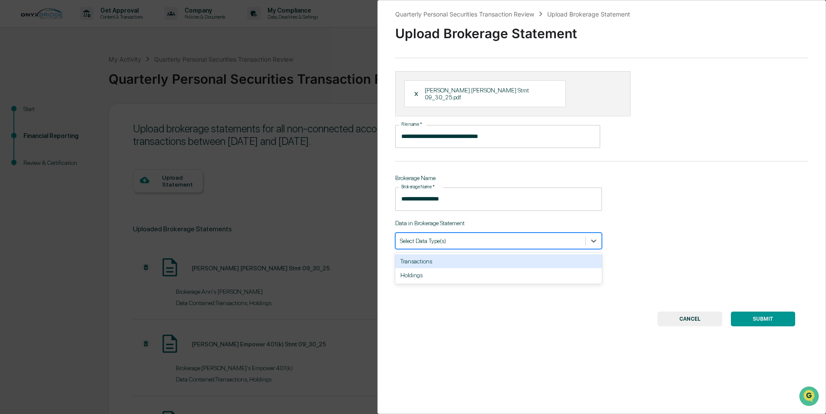
click at [466, 237] on div at bounding box center [490, 241] width 181 height 8
click at [468, 255] on div "Transactions" at bounding box center [498, 262] width 207 height 14
click at [496, 237] on div at bounding box center [503, 241] width 124 height 8
click at [501, 237] on div at bounding box center [503, 241] width 124 height 8
click at [503, 255] on div "Holdings" at bounding box center [498, 262] width 207 height 14
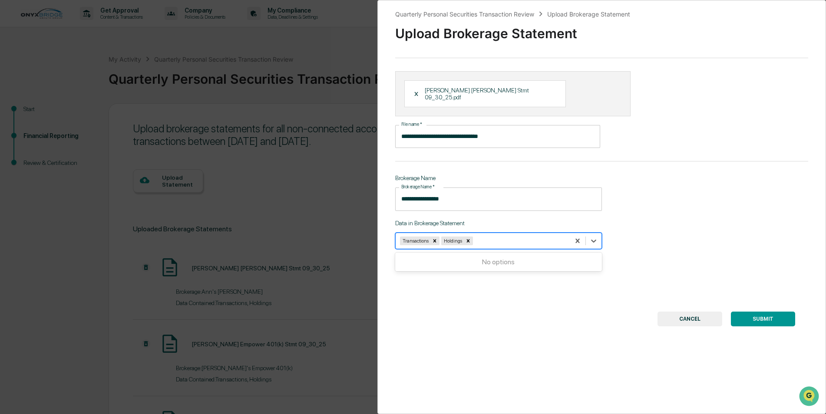
click at [751, 312] on button "SUBMIT" at bounding box center [763, 319] width 64 height 15
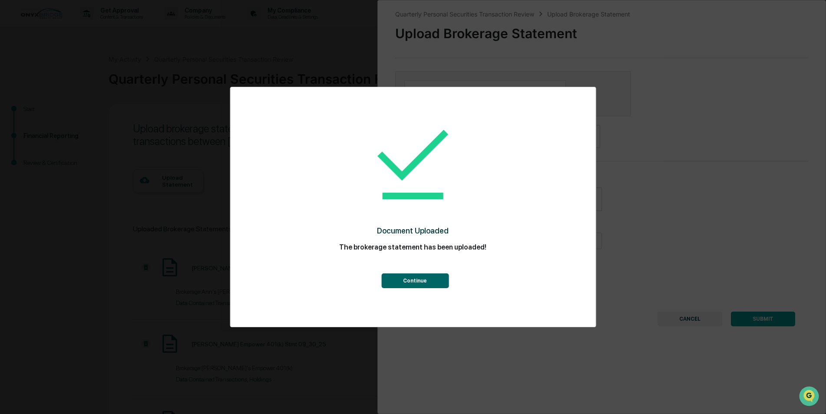
click at [417, 279] on button "Continue" at bounding box center [414, 281] width 67 height 15
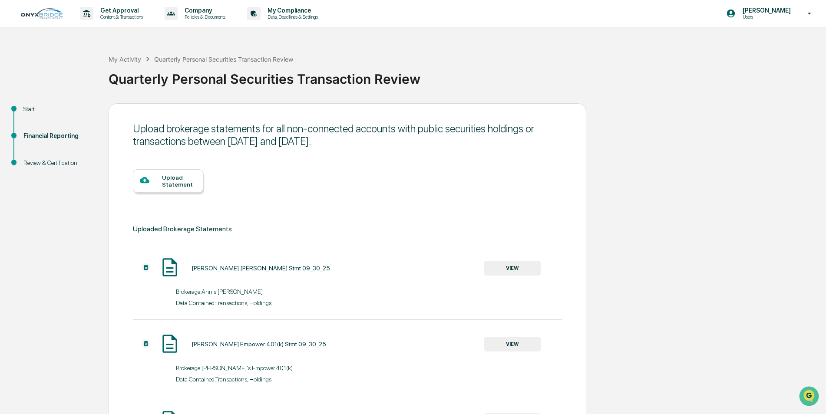
click at [187, 178] on div "Upload Statement" at bounding box center [179, 181] width 34 height 14
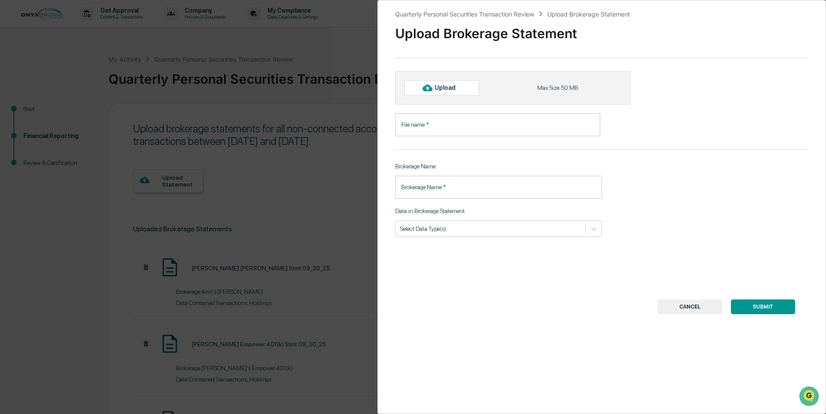
click at [448, 88] on div "Upload" at bounding box center [449, 87] width 28 height 7
type input "**********"
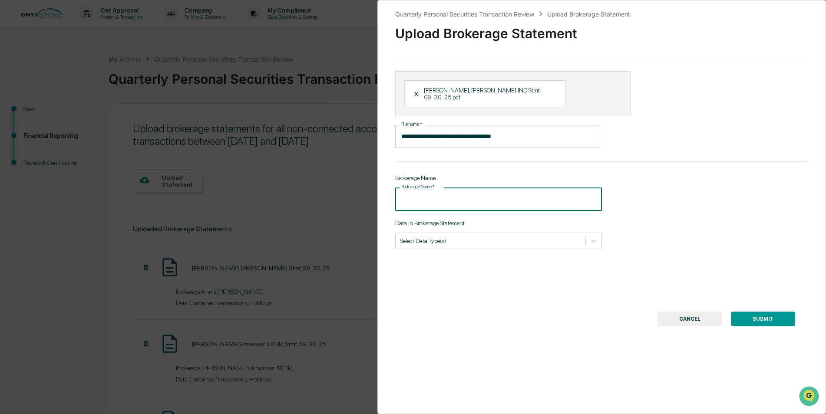
click at [426, 188] on div "Brokerage Name   * Brokerage Name   *" at bounding box center [498, 199] width 207 height 23
type input "**********"
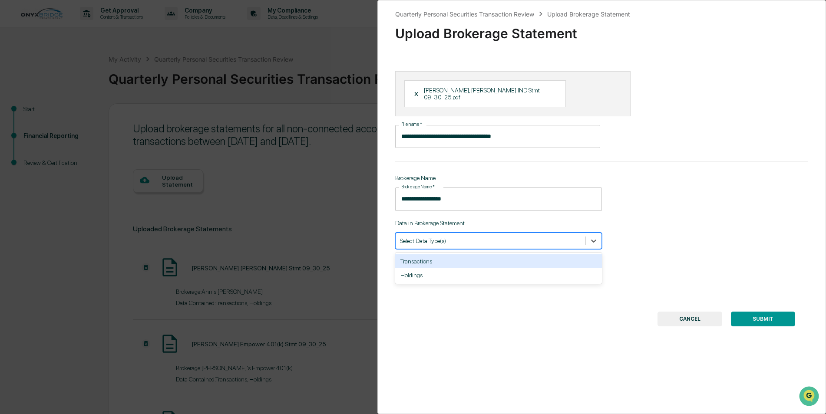
click at [450, 237] on div at bounding box center [490, 241] width 181 height 8
click at [461, 256] on div "Transactions" at bounding box center [498, 262] width 207 height 14
click at [491, 237] on div at bounding box center [503, 241] width 124 height 8
click at [499, 238] on div "Transactions" at bounding box center [483, 241] width 174 height 12
drag, startPoint x: 503, startPoint y: 257, endPoint x: 565, endPoint y: 264, distance: 62.5
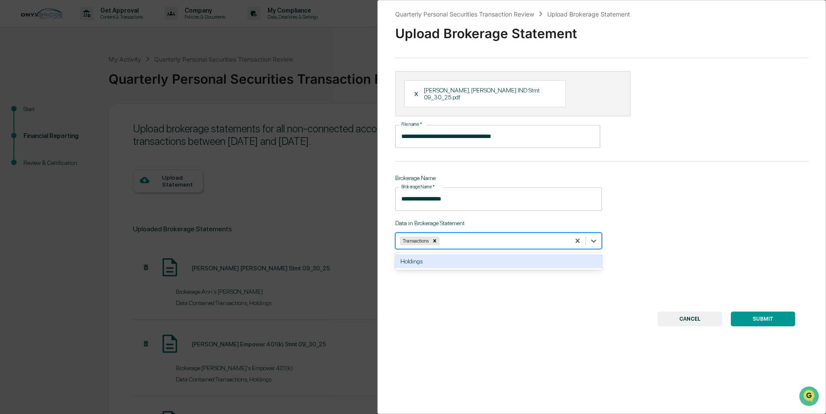
click at [504, 257] on div "Holdings" at bounding box center [498, 262] width 207 height 14
click at [751, 312] on button "SUBMIT" at bounding box center [763, 319] width 64 height 15
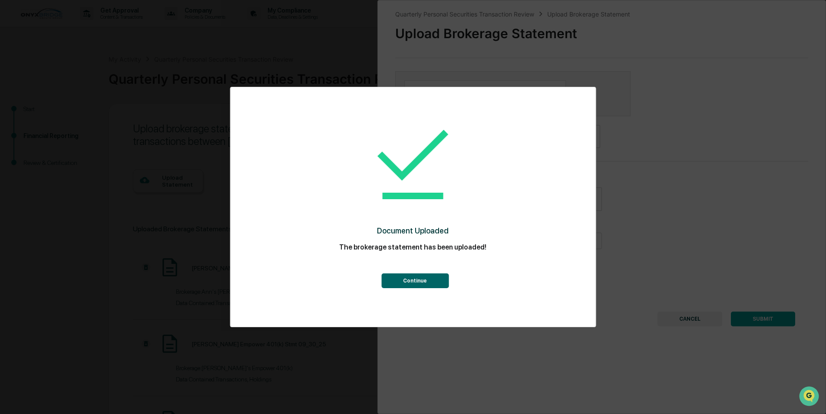
click at [436, 279] on button "Continue" at bounding box center [414, 281] width 67 height 15
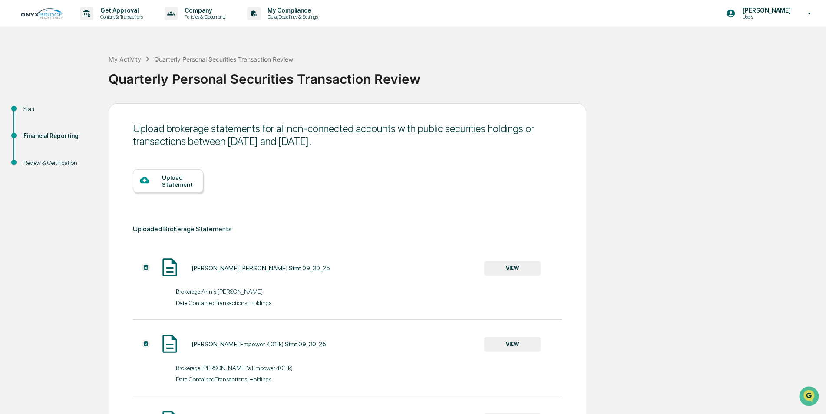
click at [189, 186] on div "Upload Statement" at bounding box center [179, 181] width 34 height 14
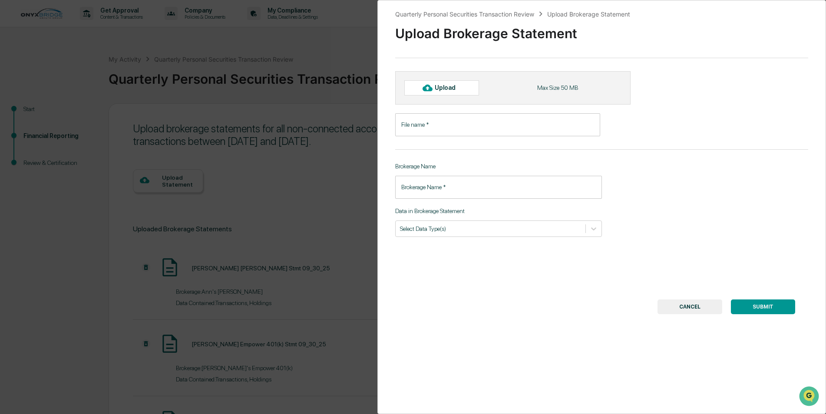
click at [450, 91] on div "Upload" at bounding box center [449, 87] width 28 height 7
type input "**********"
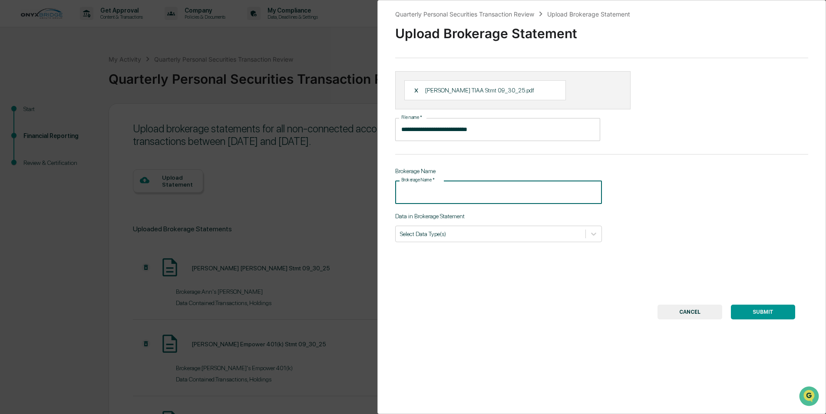
click at [430, 187] on input "Brokerage Name   *" at bounding box center [498, 192] width 207 height 23
type input "**********"
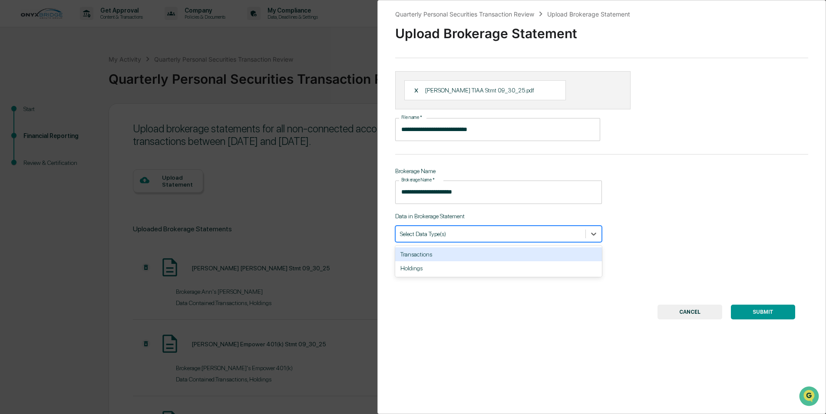
click at [465, 241] on div "Select Data Type(s)" at bounding box center [498, 234] width 207 height 17
drag, startPoint x: 472, startPoint y: 252, endPoint x: 482, endPoint y: 248, distance: 10.9
click at [472, 252] on div "Transactions" at bounding box center [498, 255] width 207 height 14
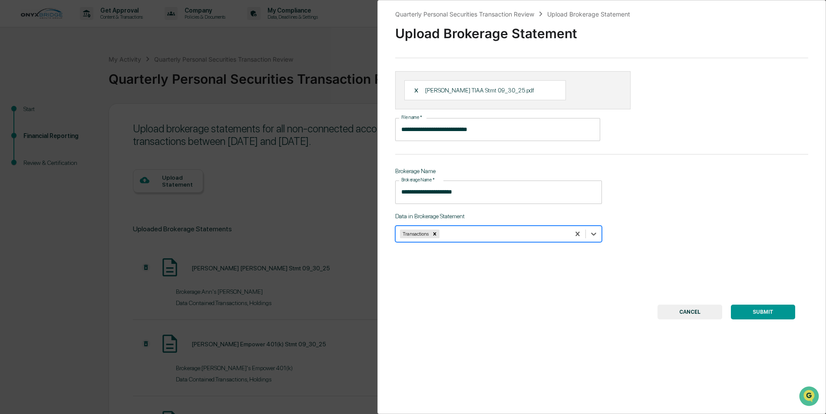
click at [494, 234] on div at bounding box center [503, 234] width 124 height 8
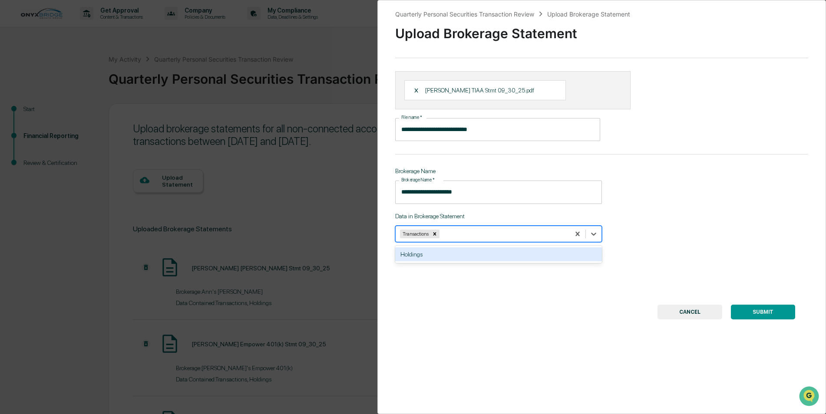
drag, startPoint x: 502, startPoint y: 251, endPoint x: 560, endPoint y: 264, distance: 59.7
click at [505, 251] on div "Holdings" at bounding box center [498, 255] width 207 height 14
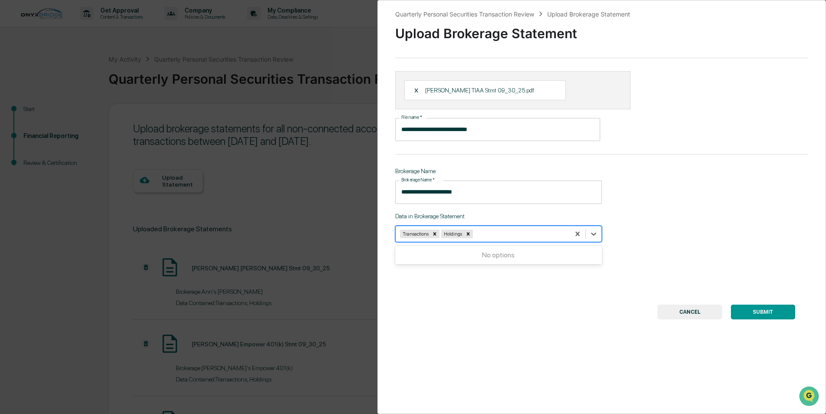
click at [750, 313] on button "SUBMIT" at bounding box center [763, 312] width 64 height 15
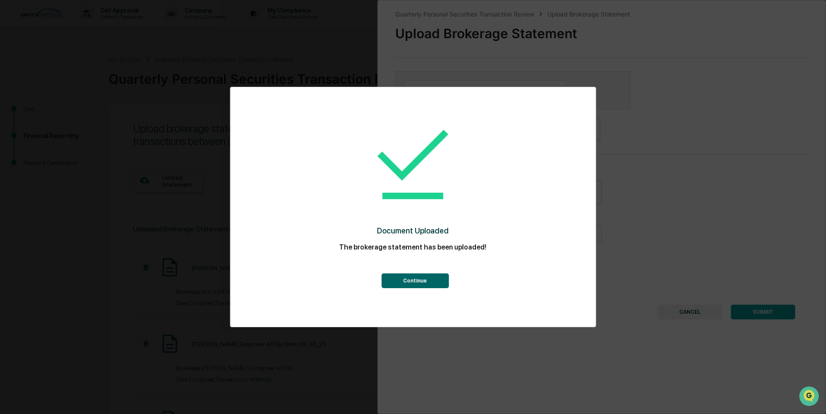
click at [419, 283] on button "Continue" at bounding box center [414, 281] width 67 height 15
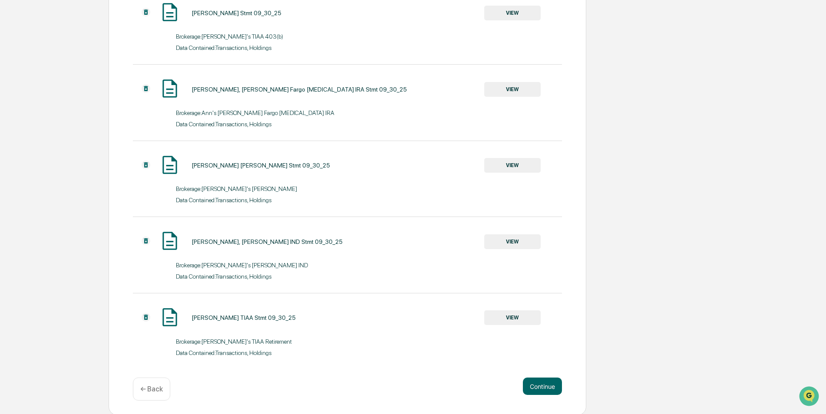
scroll to position [638, 0]
click at [545, 381] on button "Continue" at bounding box center [542, 385] width 39 height 17
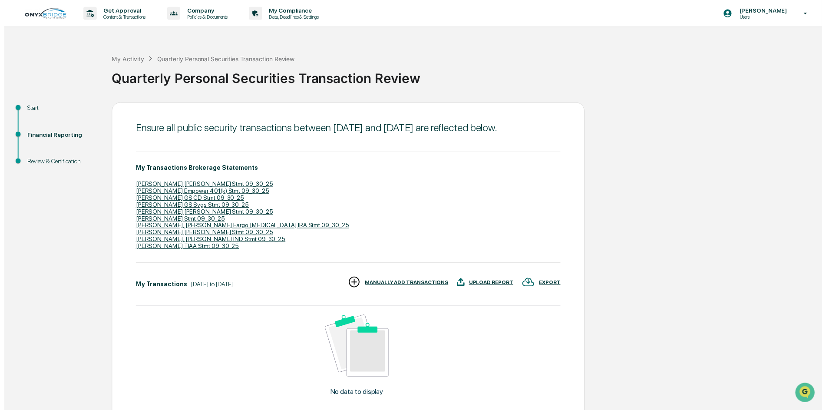
scroll to position [90, 0]
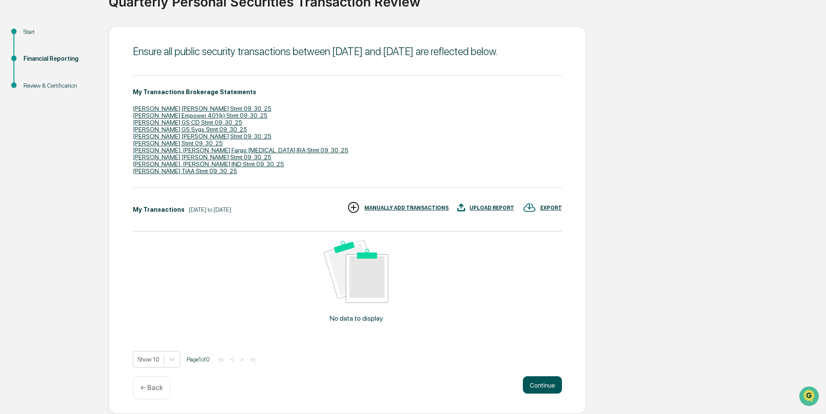
click at [537, 391] on button "Continue" at bounding box center [542, 385] width 39 height 17
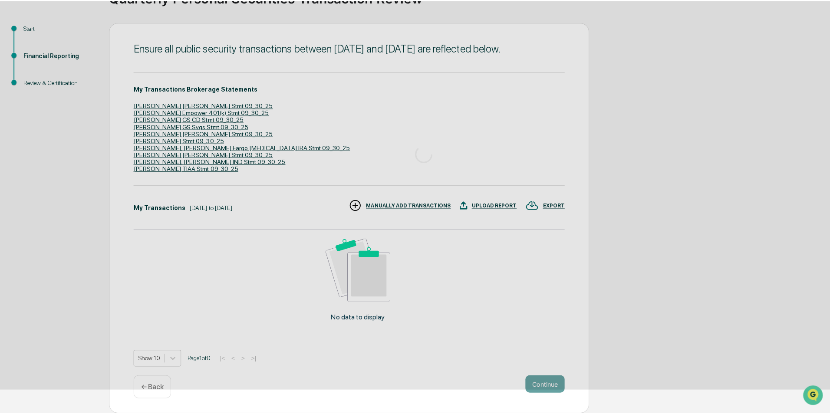
scroll to position [0, 0]
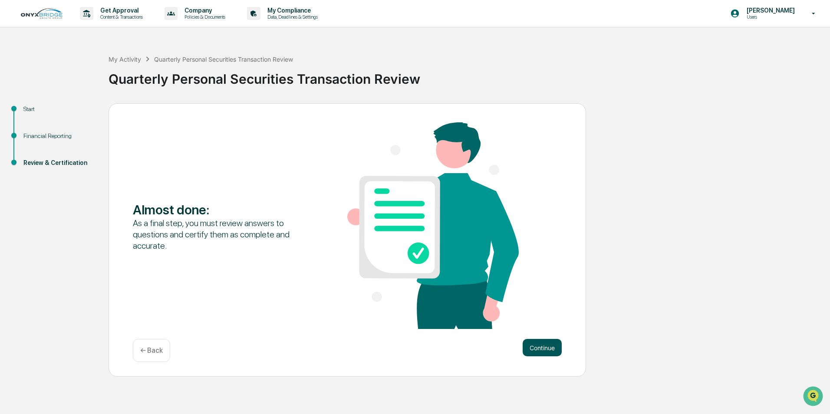
click at [539, 348] on button "Continue" at bounding box center [542, 347] width 39 height 17
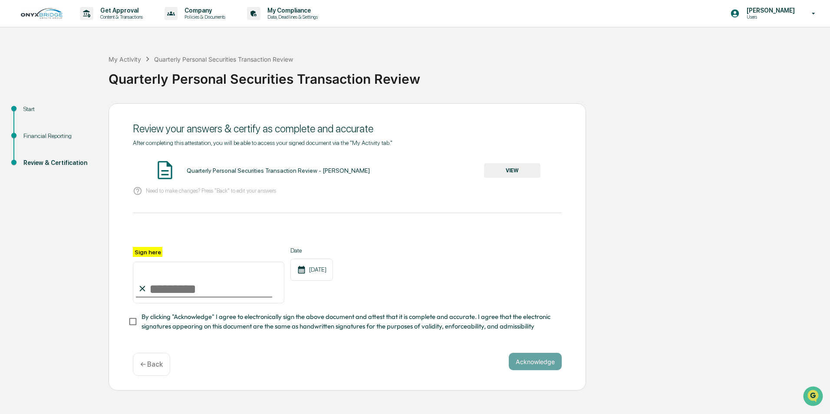
click at [504, 167] on button "VIEW" at bounding box center [512, 170] width 56 height 15
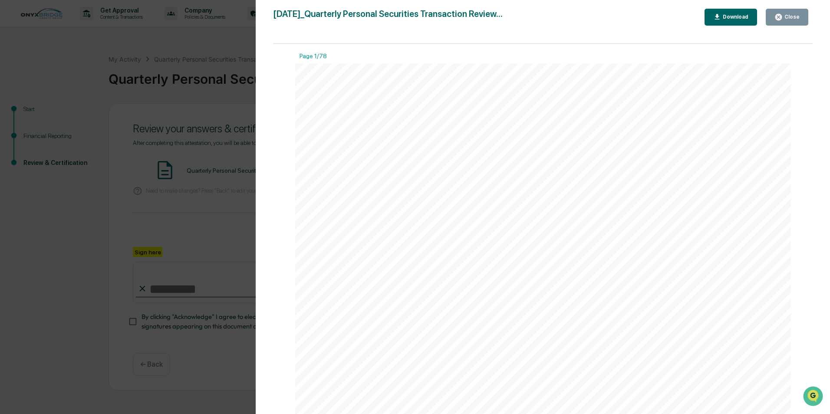
click at [728, 13] on button "Download" at bounding box center [731, 17] width 53 height 17
